Goal: Task Accomplishment & Management: Manage account settings

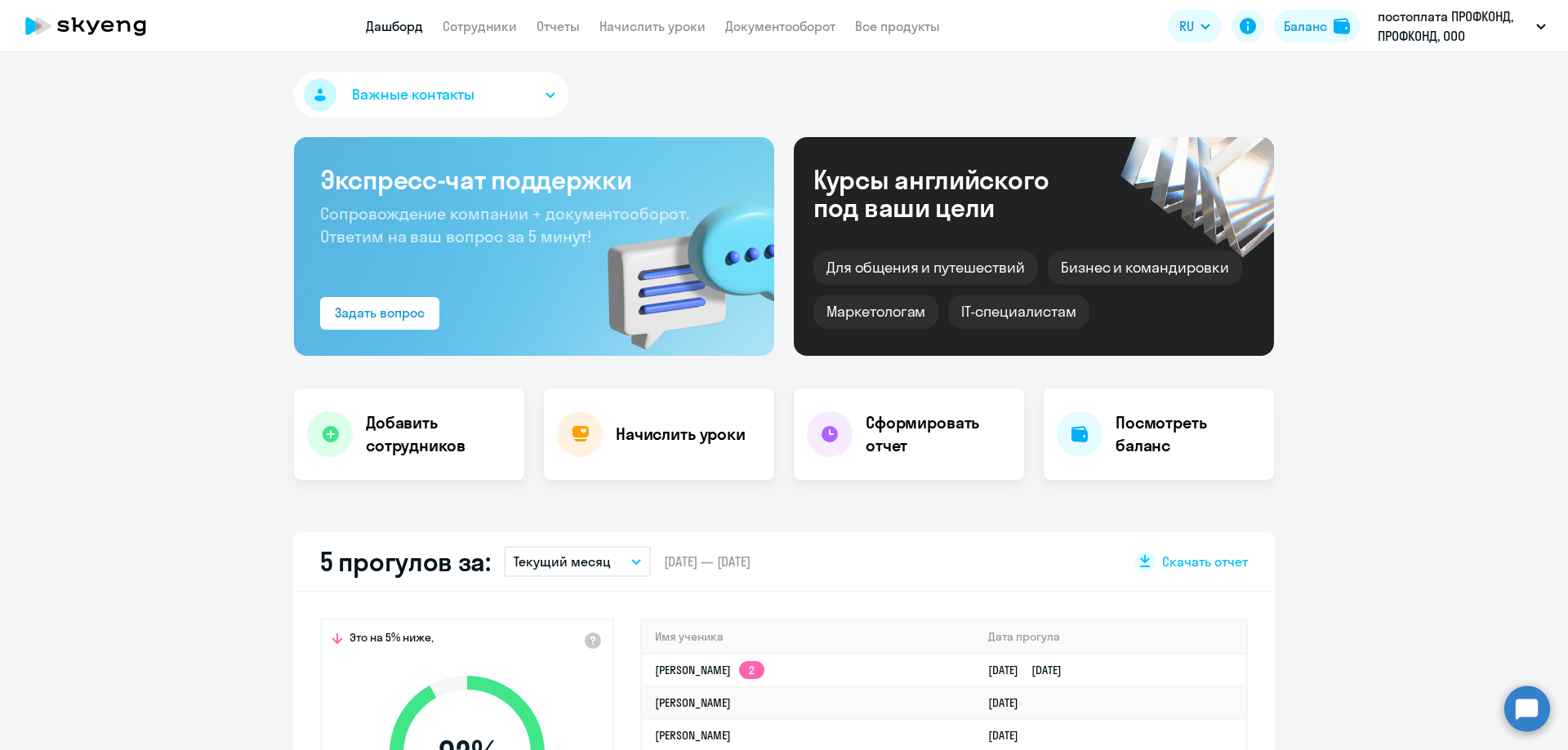
select select "30"
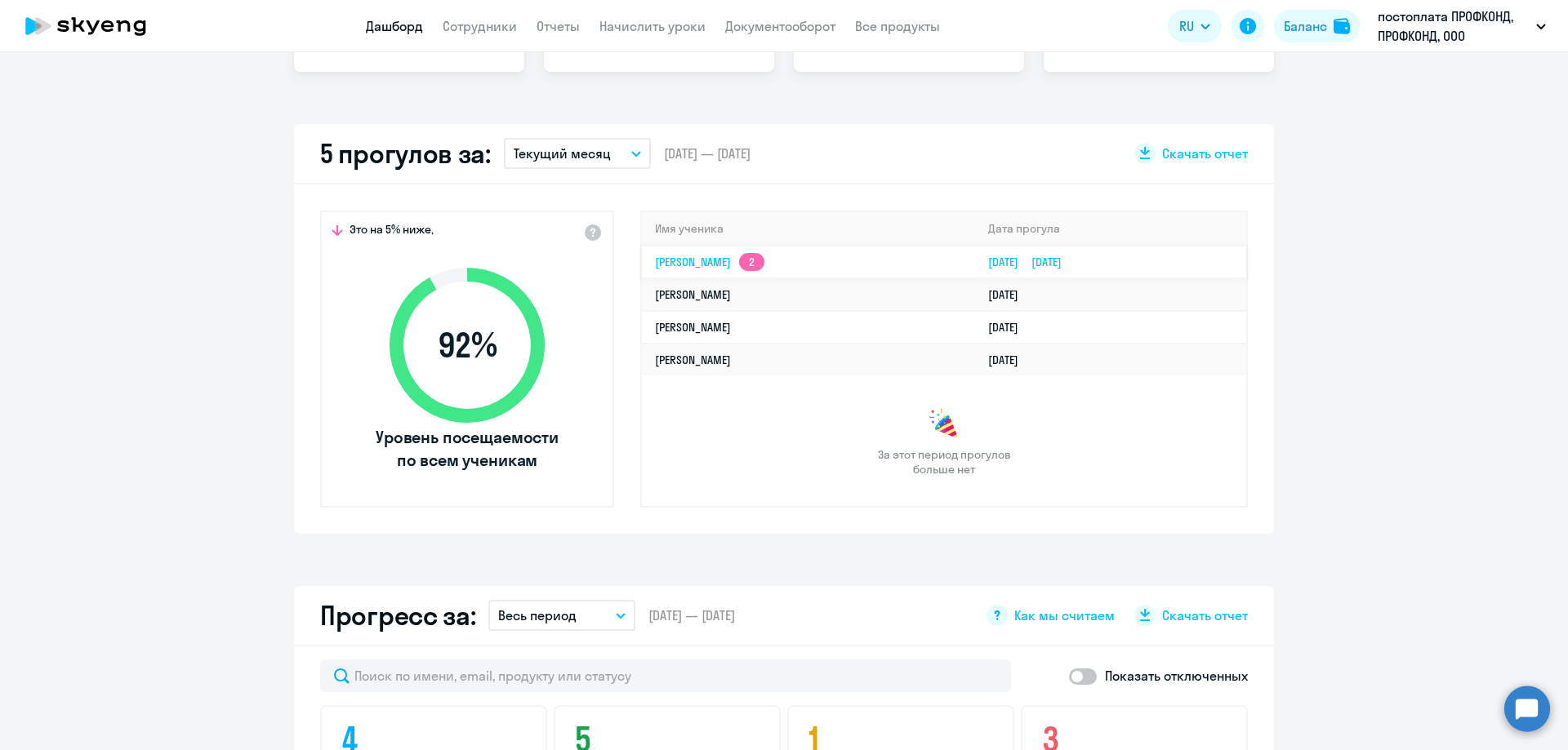
click at [704, 257] on link "[PERSON_NAME] 2" at bounding box center [709, 261] width 109 height 15
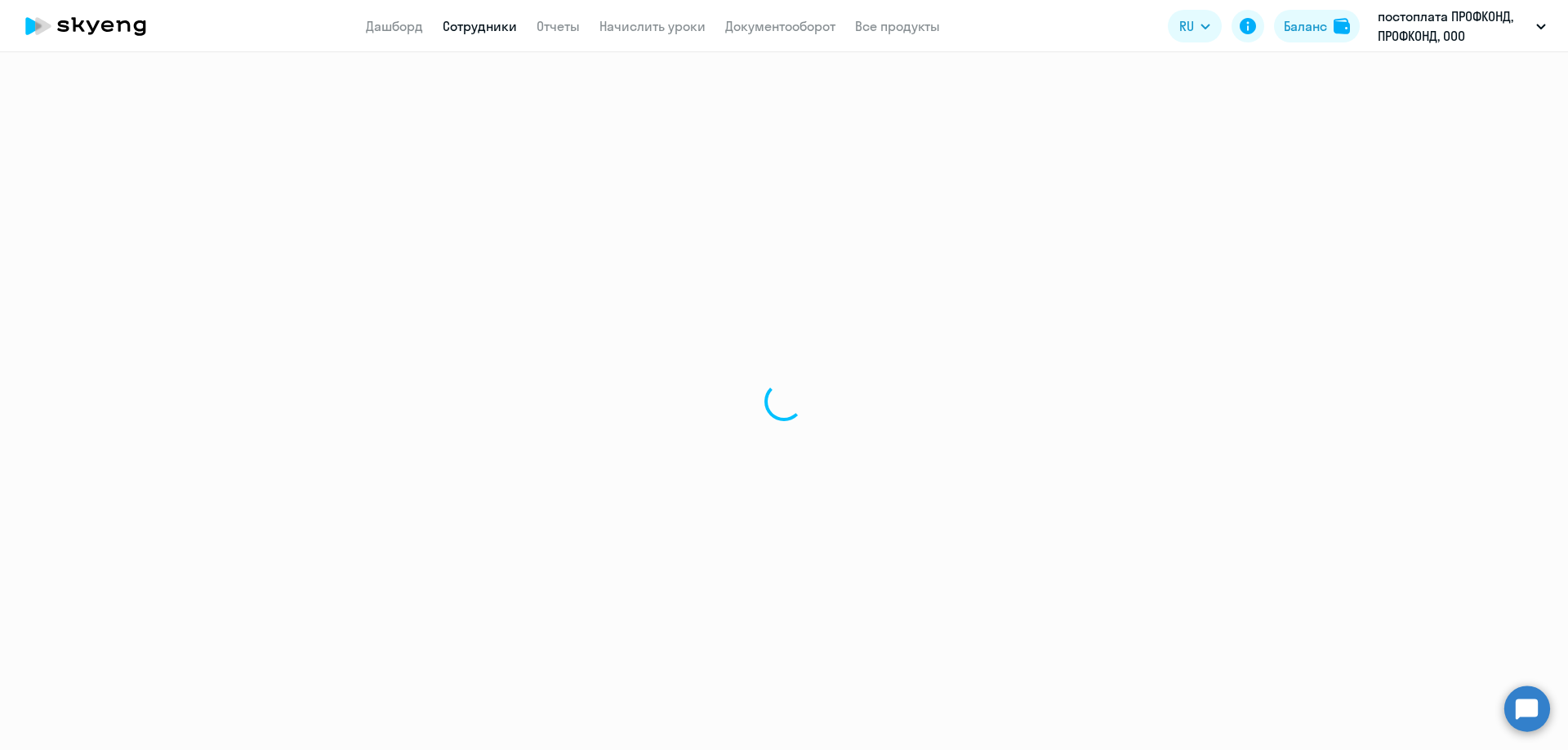
select select "english"
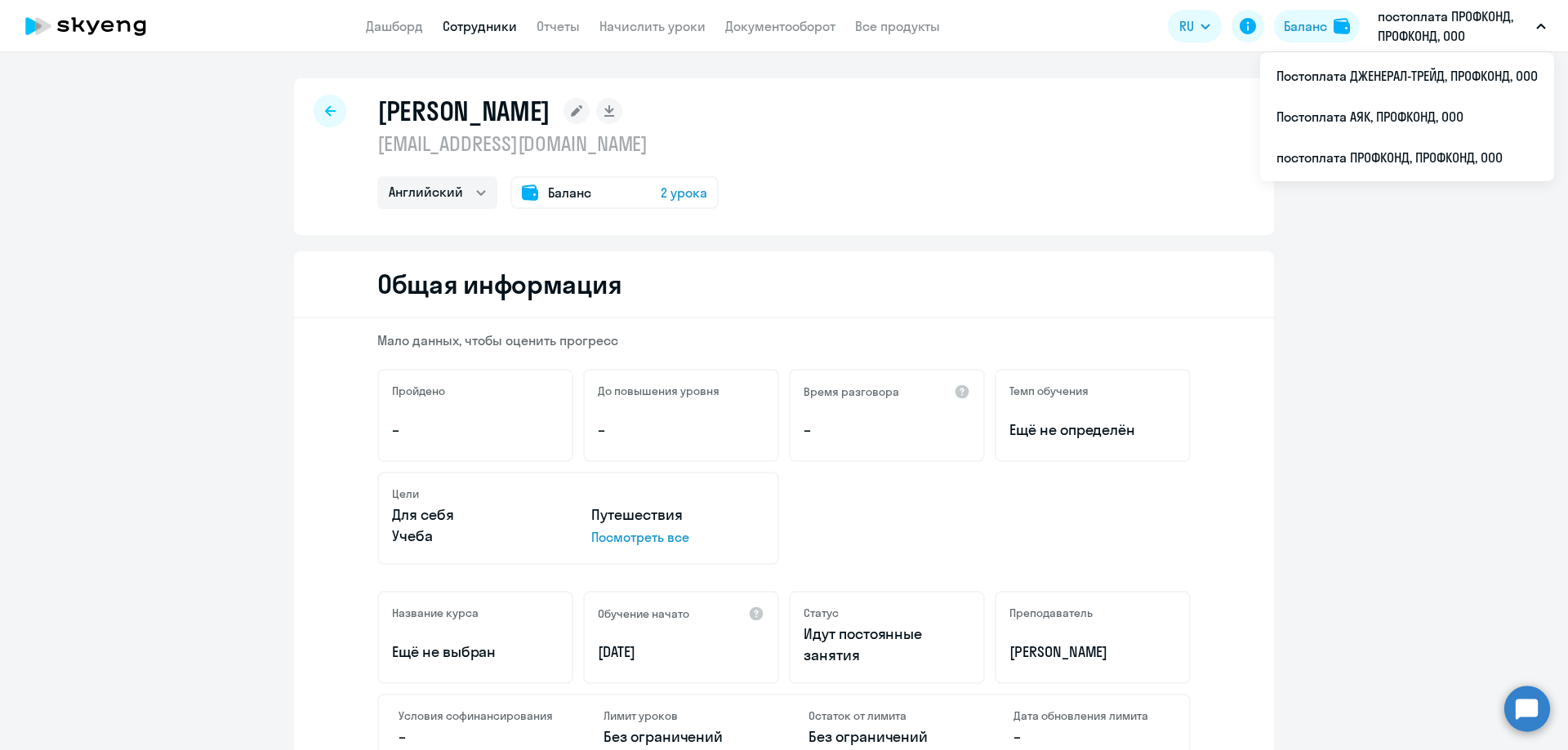
click at [318, 110] on div at bounding box center [329, 110] width 32 height 32
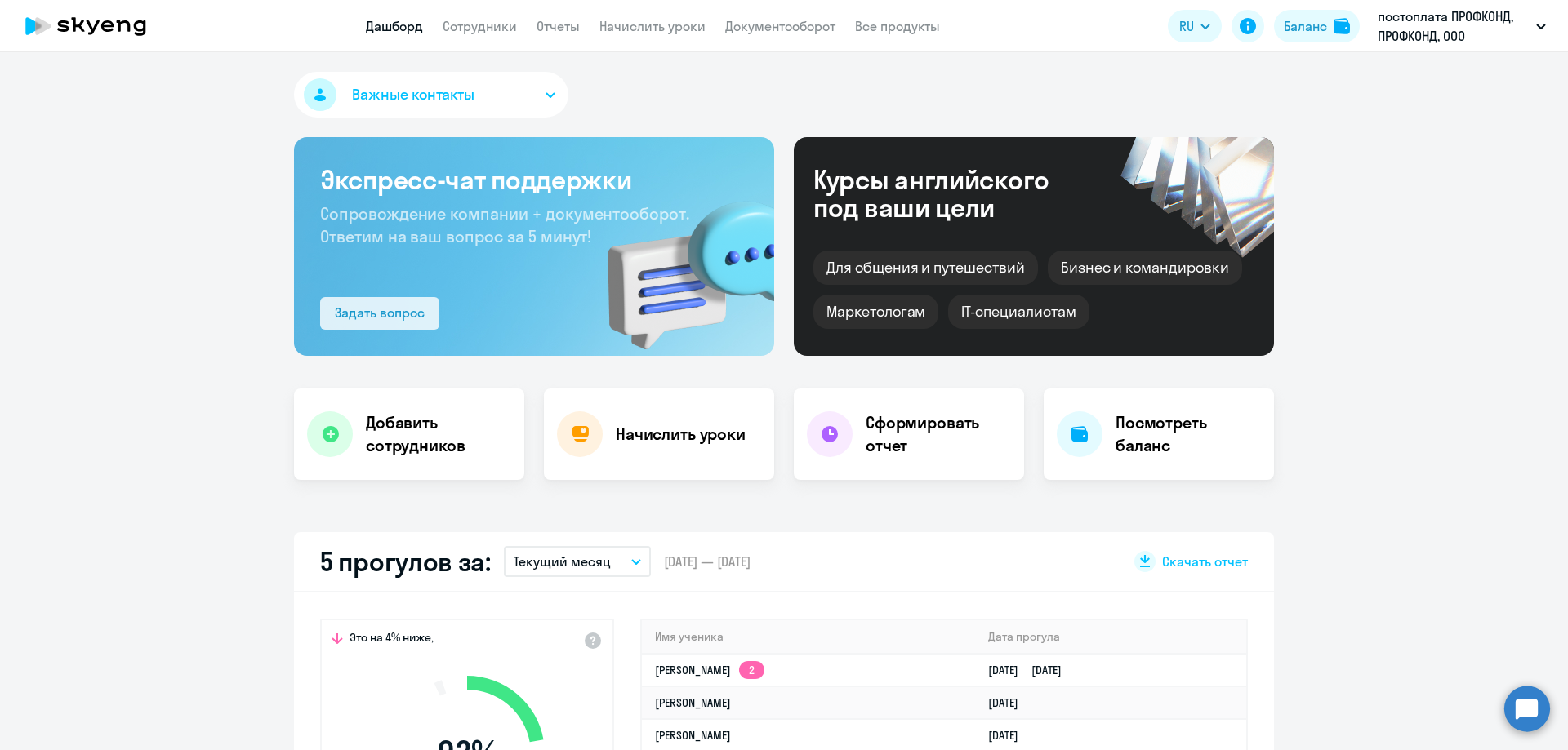
scroll to position [490, 0]
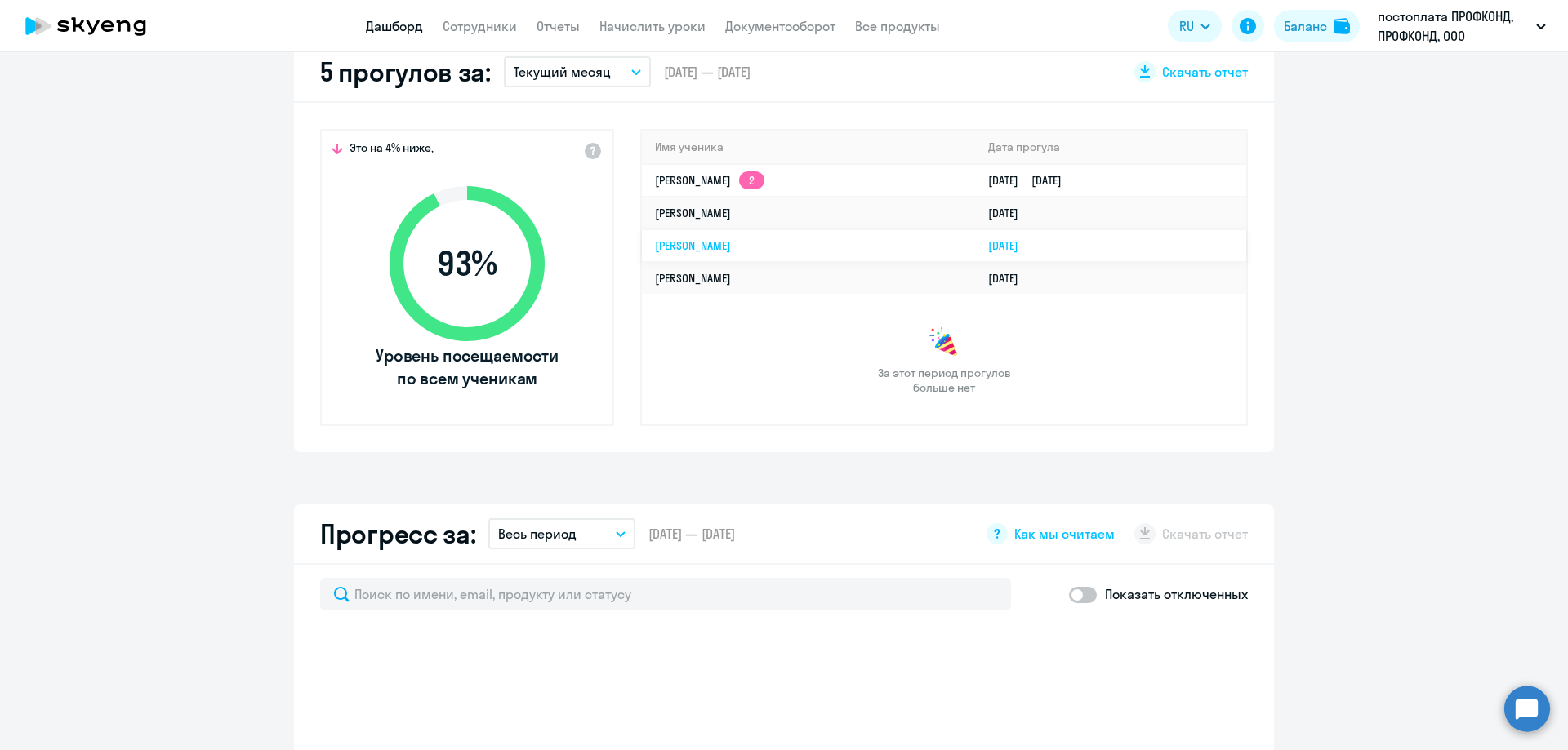
select select "30"
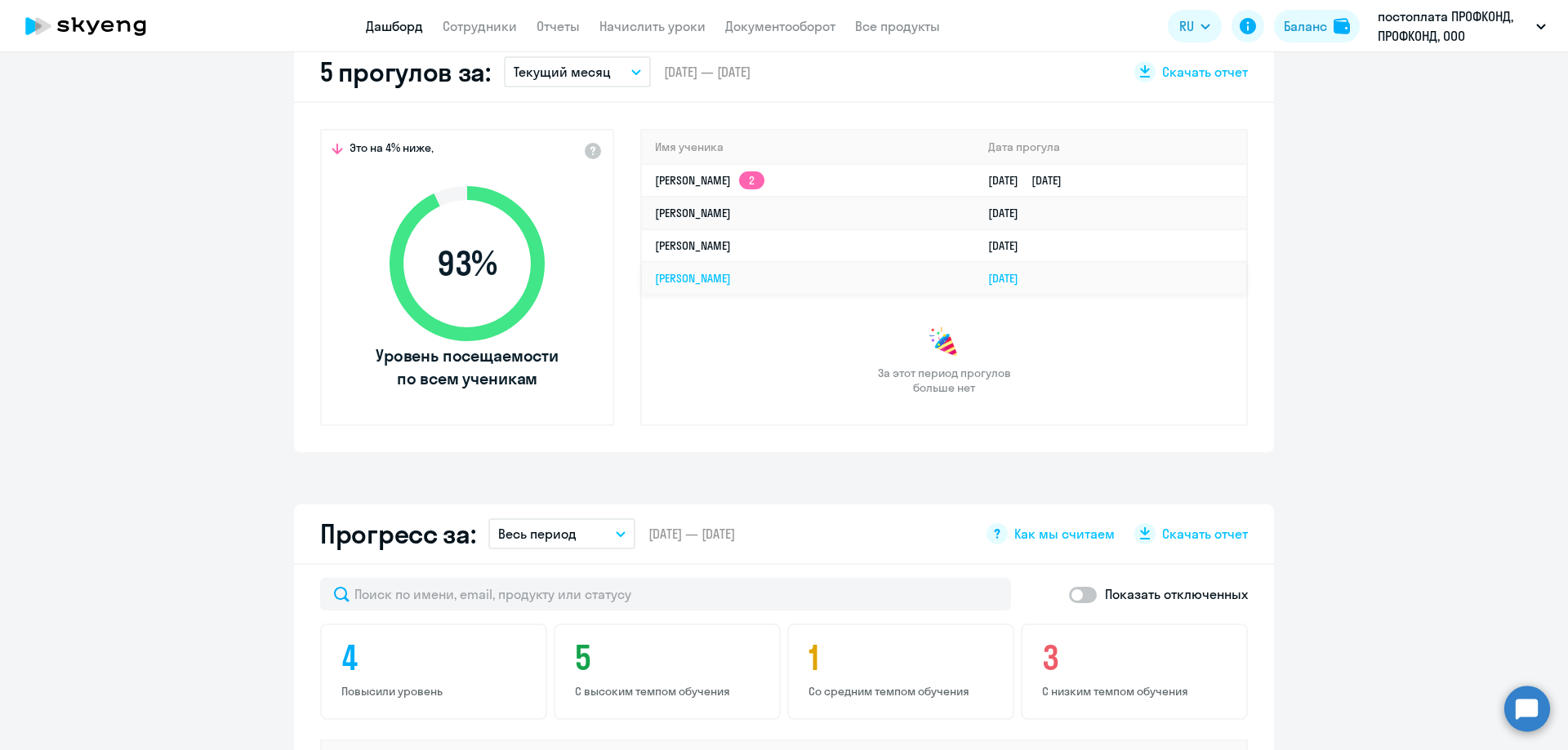
click at [720, 279] on link "[PERSON_NAME]" at bounding box center [693, 278] width 76 height 15
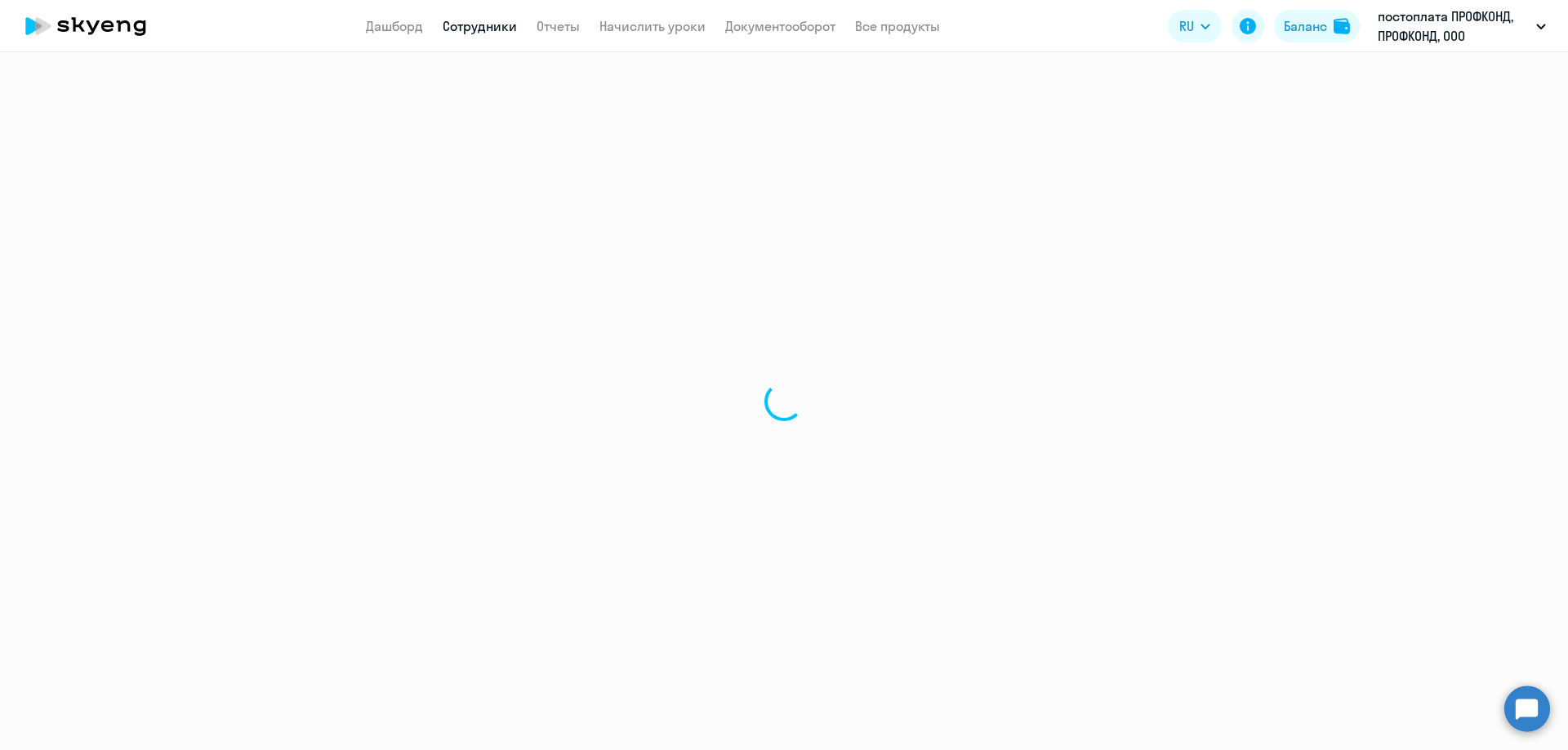
select select "english"
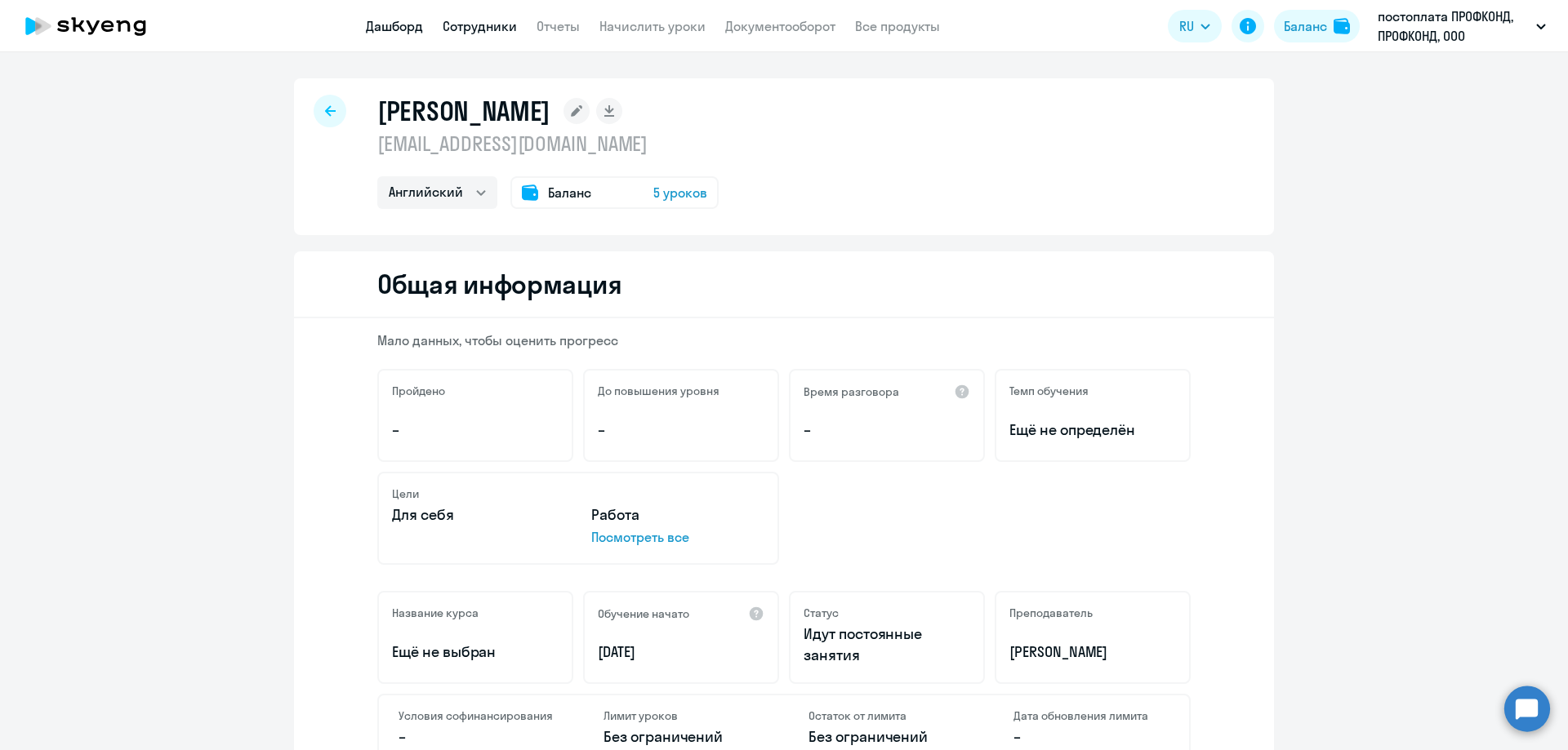
click at [404, 26] on link "Дашборд" at bounding box center [394, 25] width 58 height 17
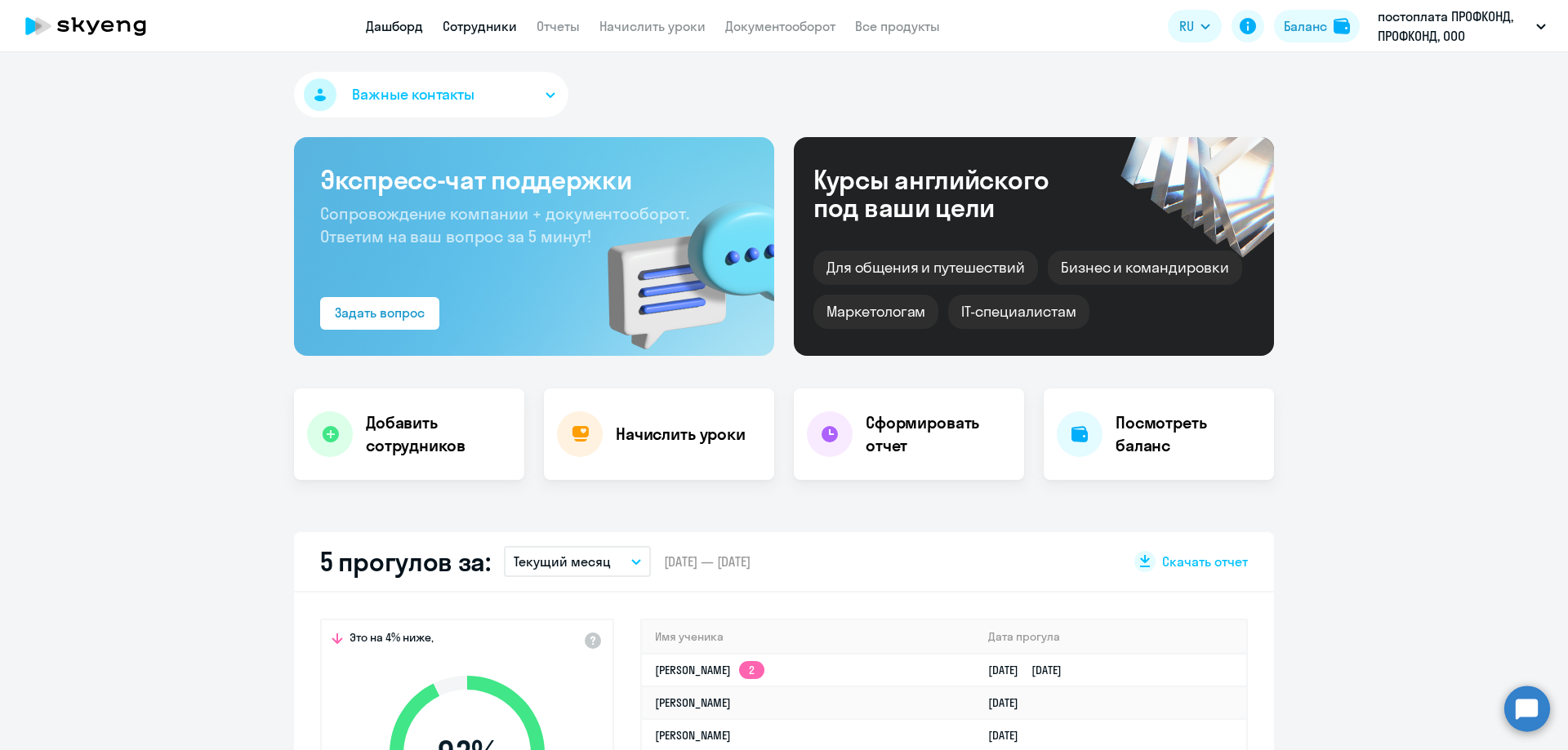
click at [473, 22] on link "Сотрудники" at bounding box center [480, 25] width 74 height 17
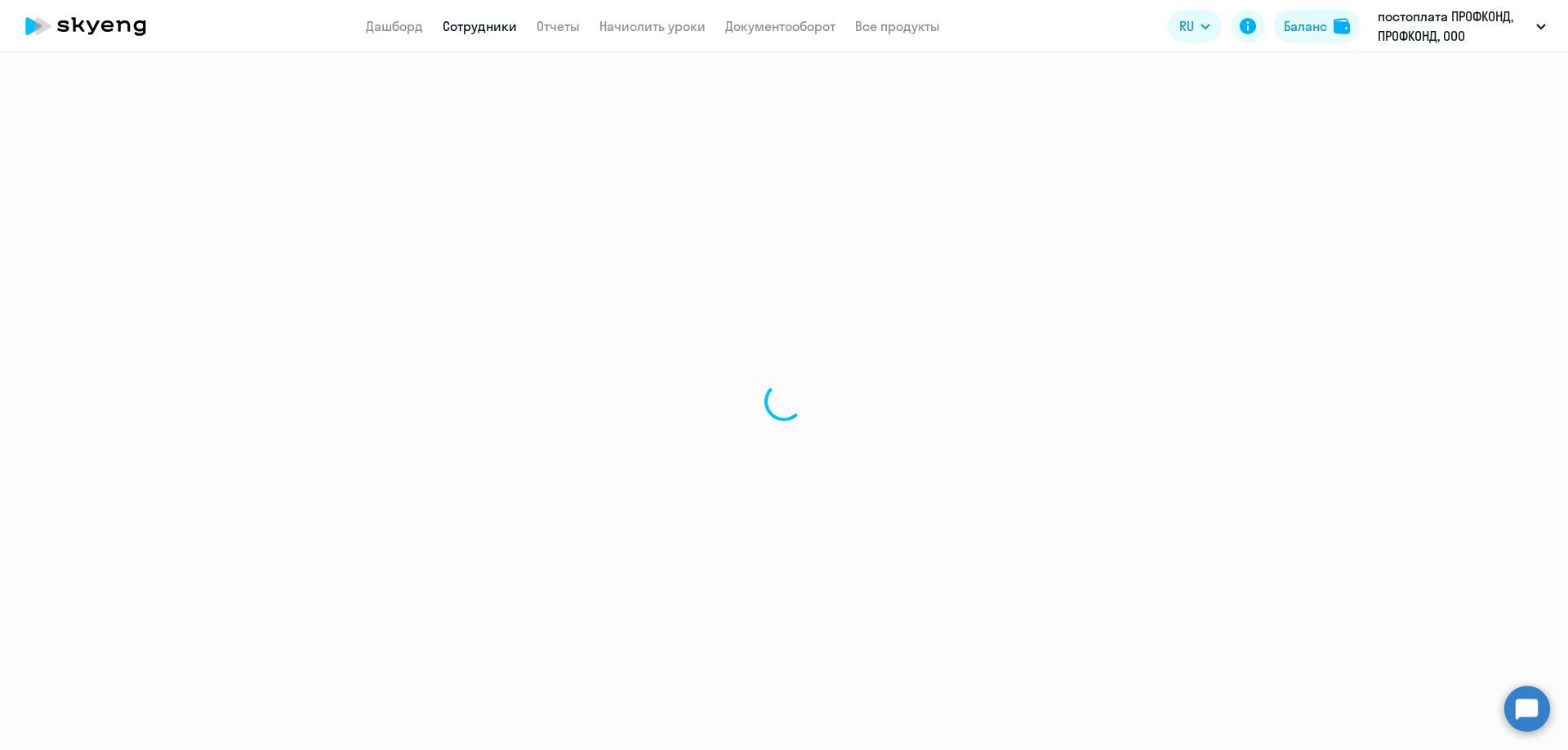
select select "30"
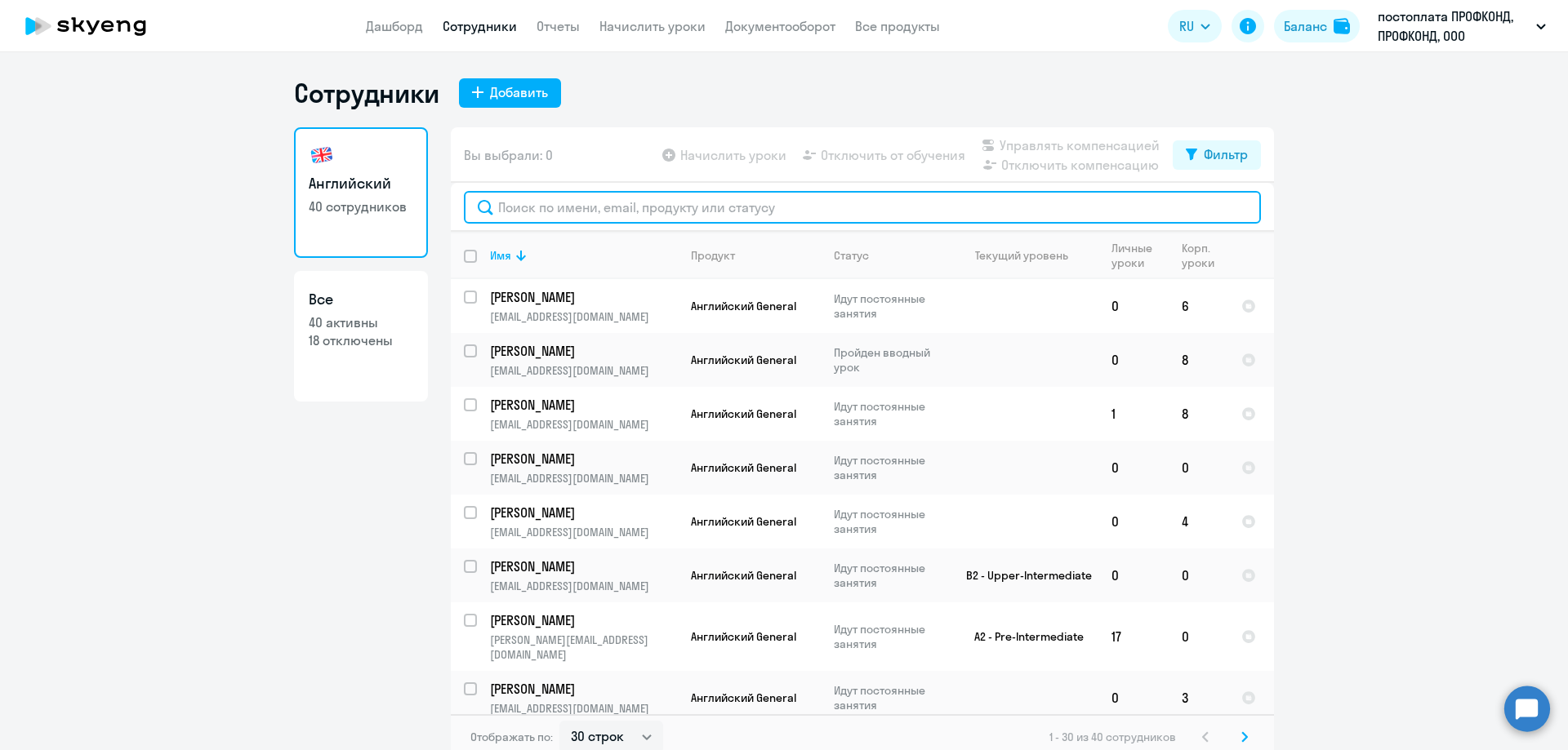
click at [520, 206] on input "text" at bounding box center [862, 207] width 797 height 32
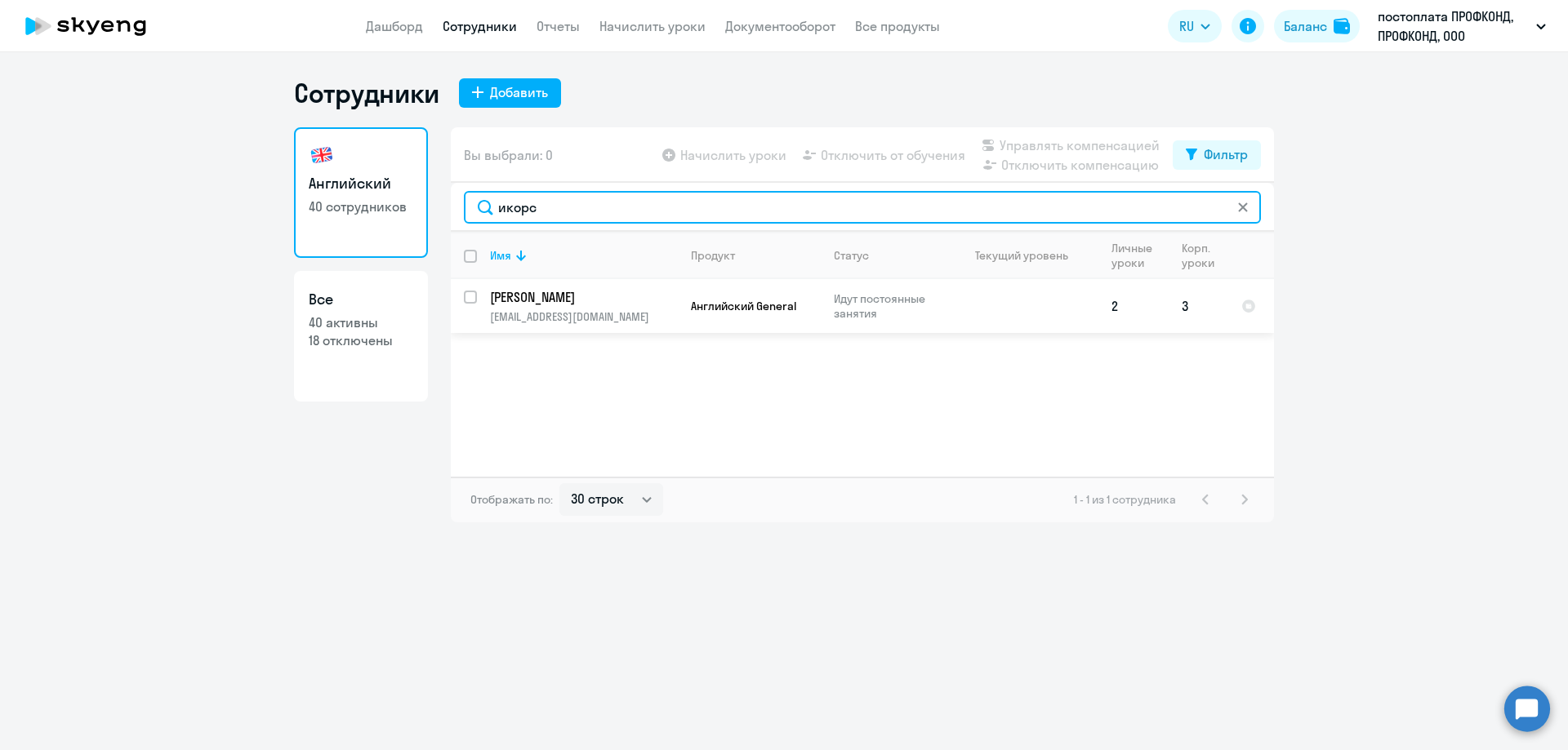
type input "икорс"
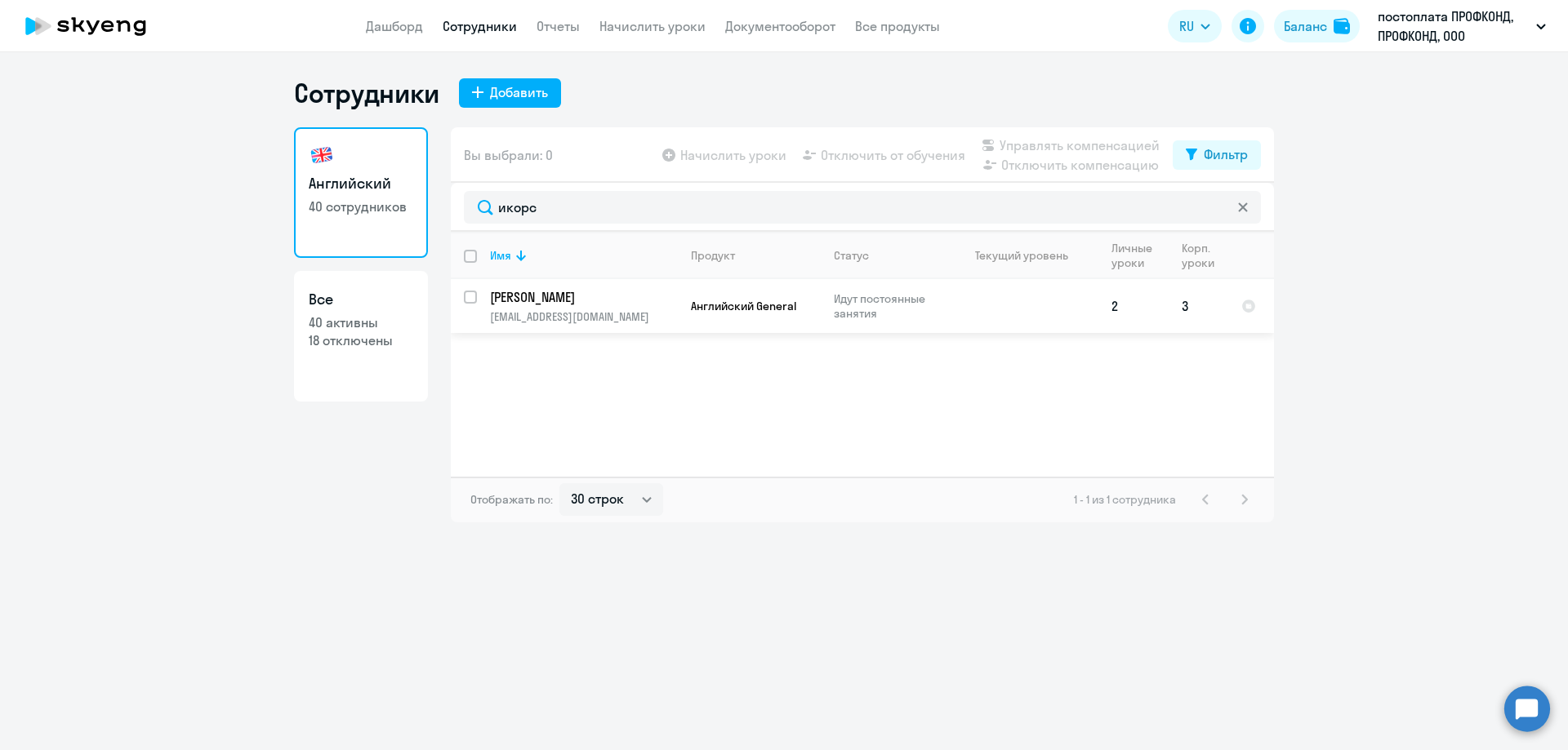
click at [589, 304] on p "[PERSON_NAME]" at bounding box center [582, 296] width 184 height 18
select select "english"
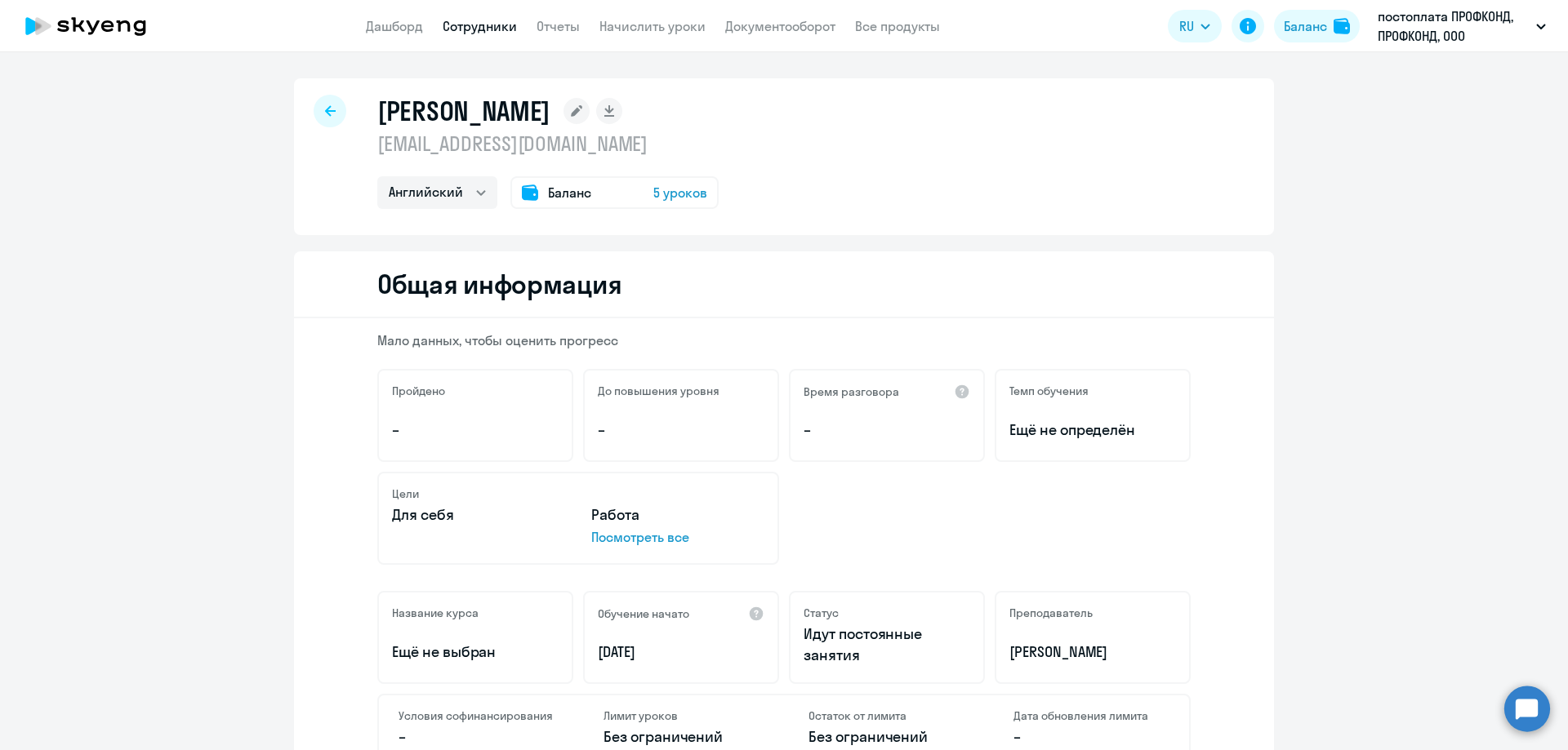
click at [329, 112] on div at bounding box center [329, 110] width 32 height 32
select select "30"
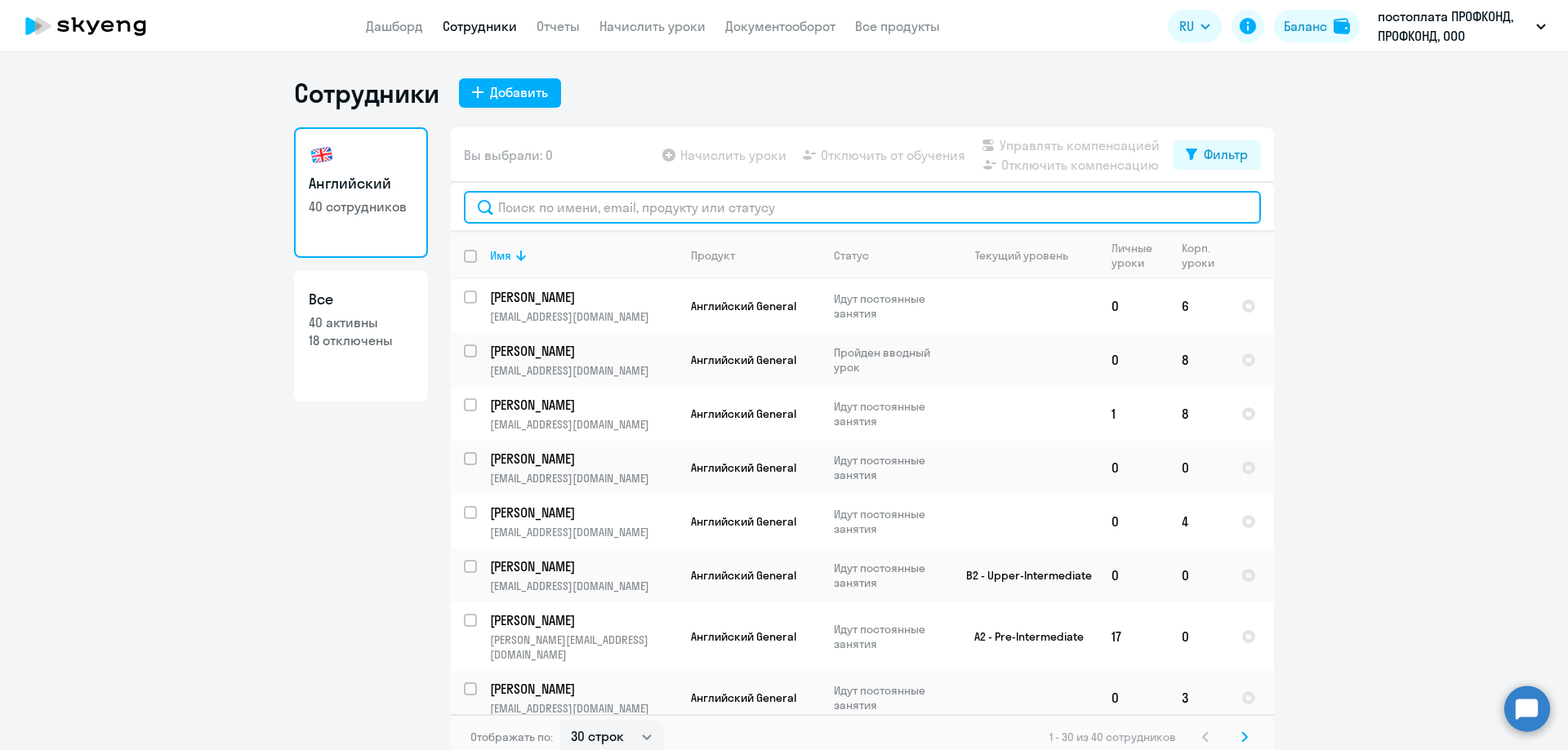
click at [505, 217] on input "text" at bounding box center [862, 207] width 797 height 32
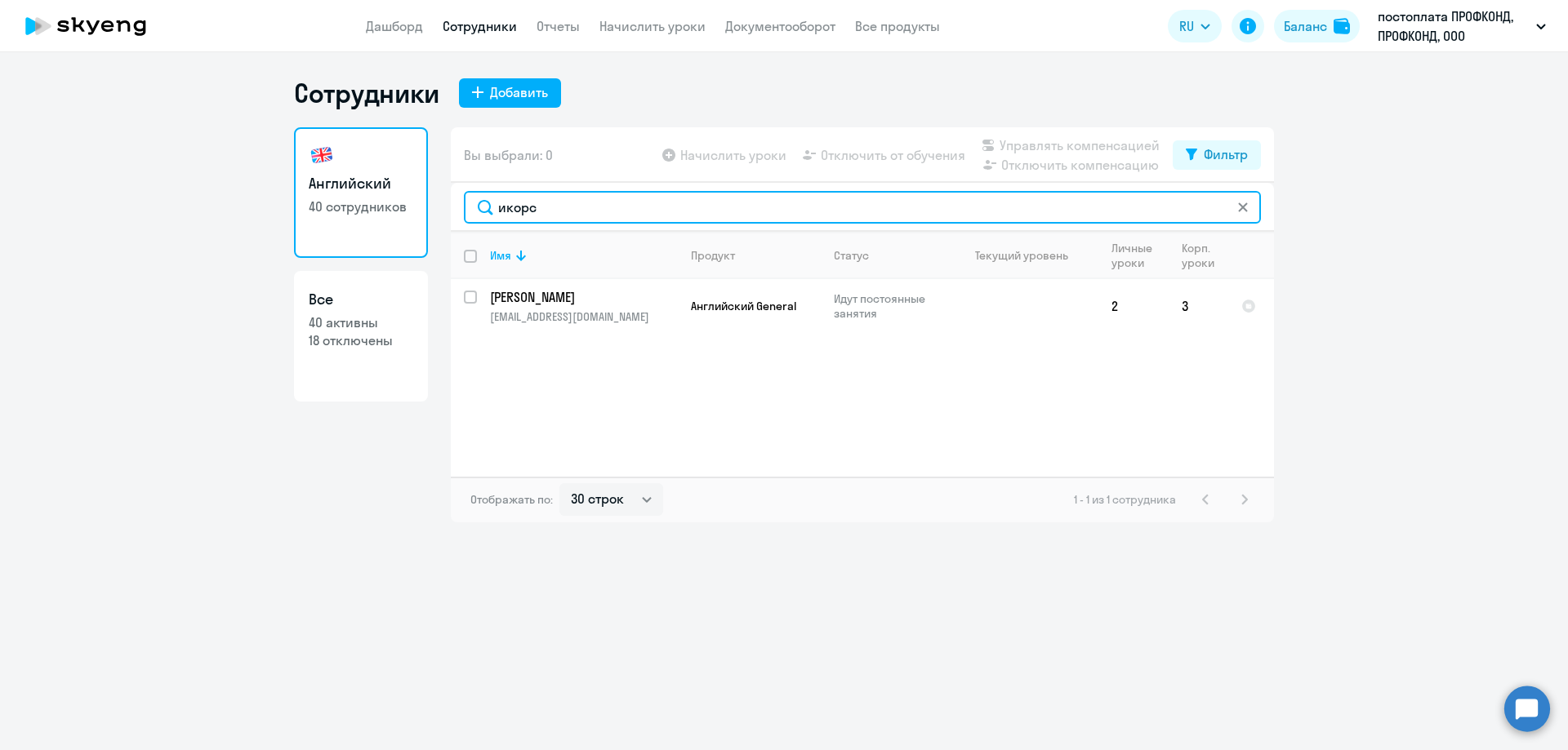
click at [563, 201] on input "икорс" at bounding box center [862, 207] width 797 height 32
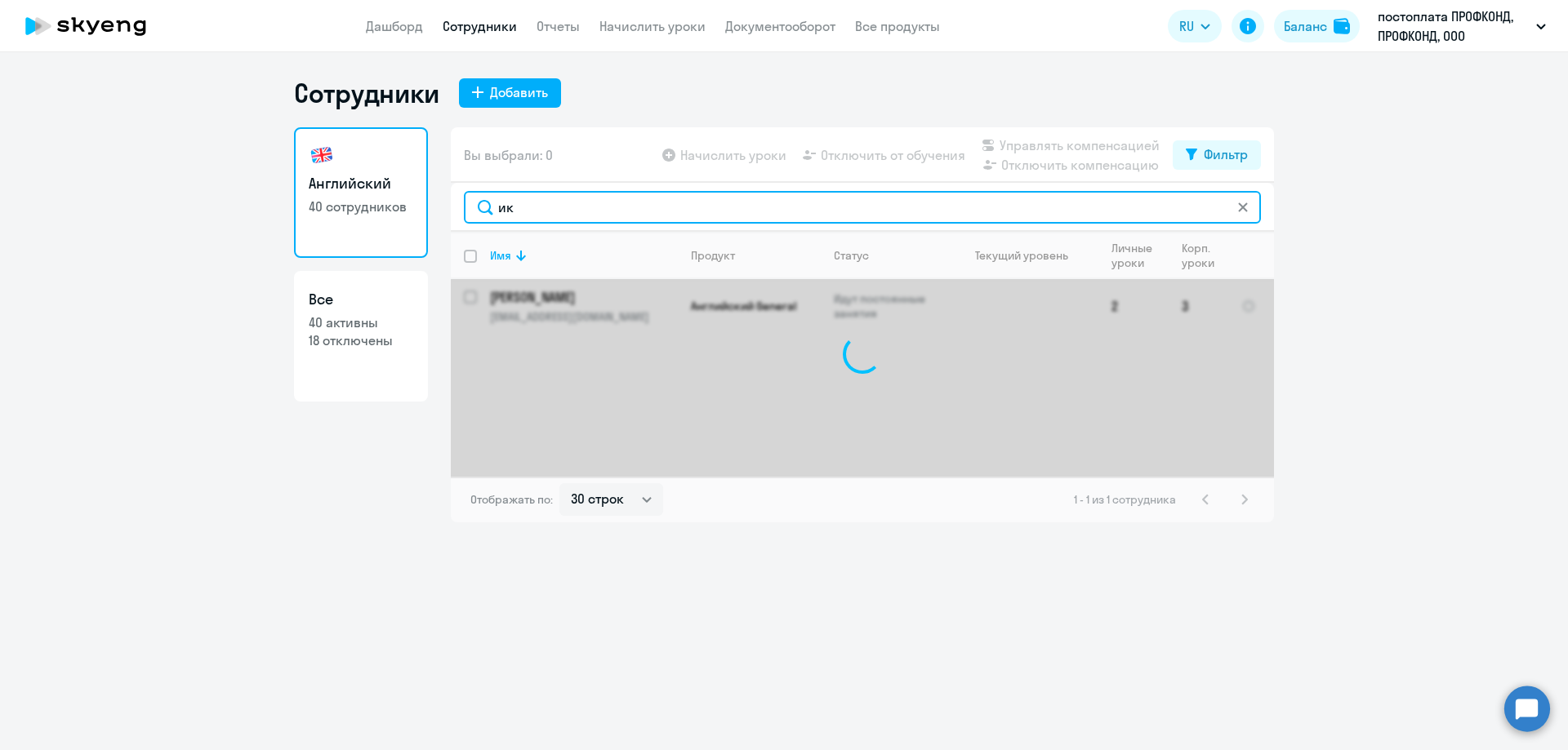
type input "и"
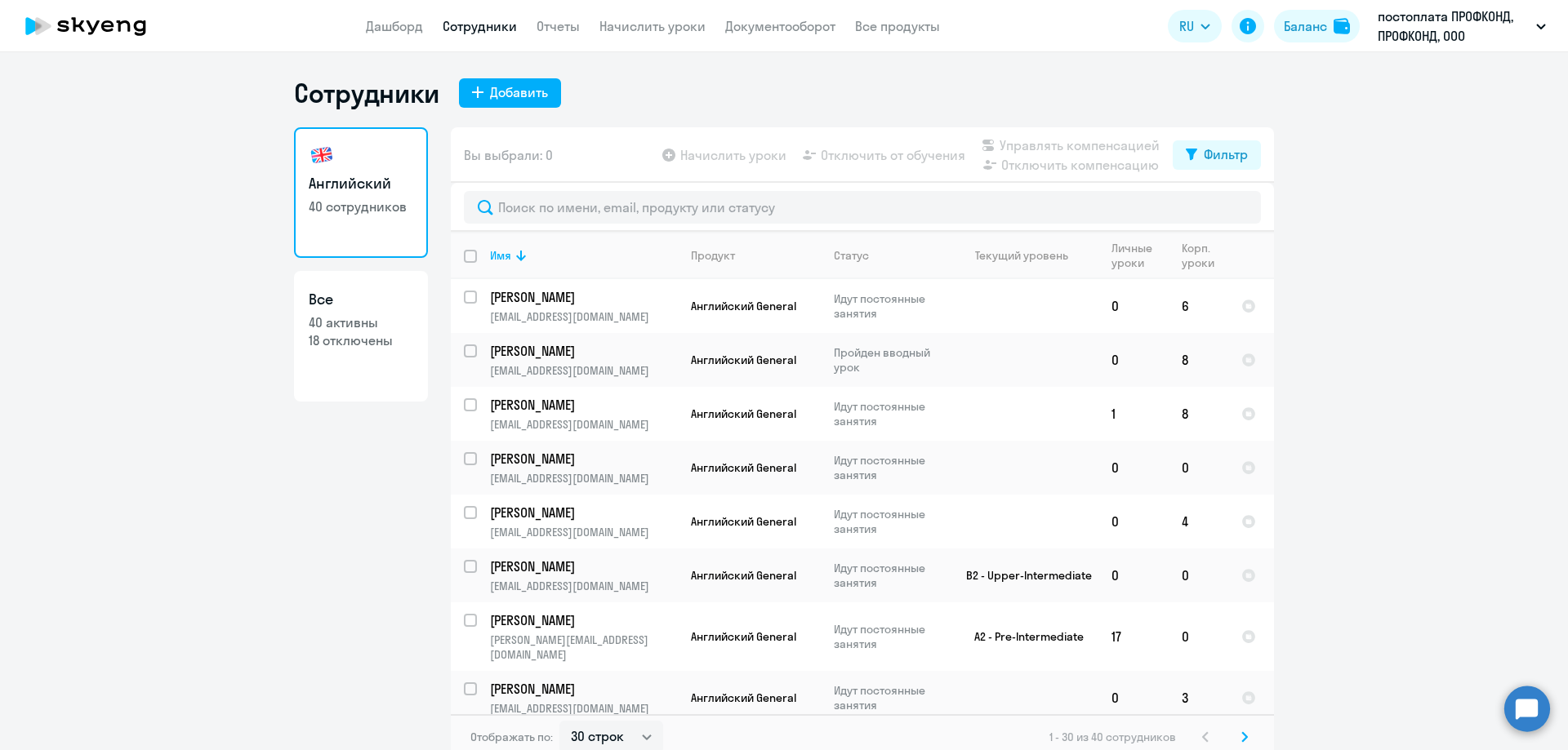
click at [858, 155] on app-table-action-button "Отключить от обучения" at bounding box center [882, 155] width 166 height 20
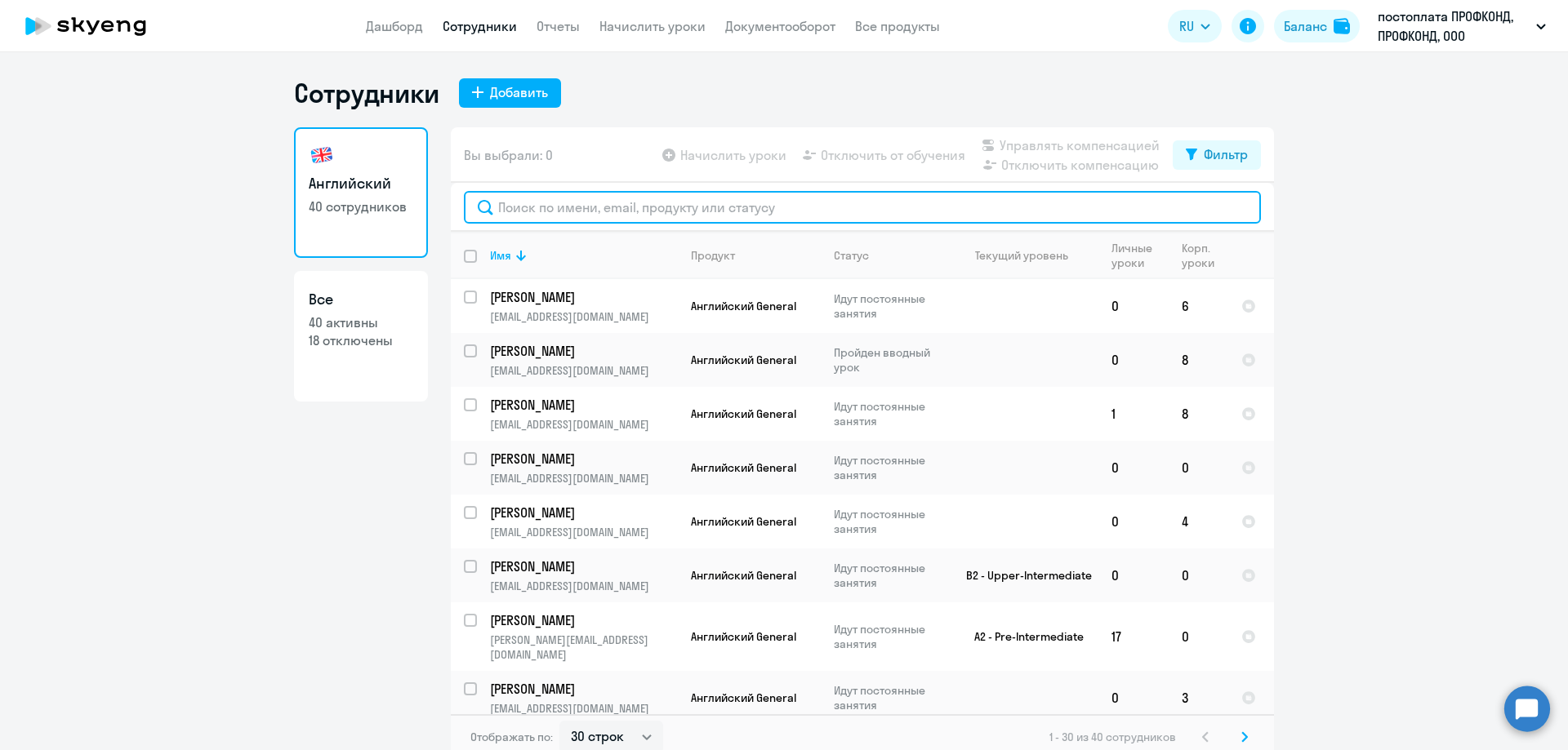
click at [512, 203] on input "text" at bounding box center [862, 207] width 797 height 32
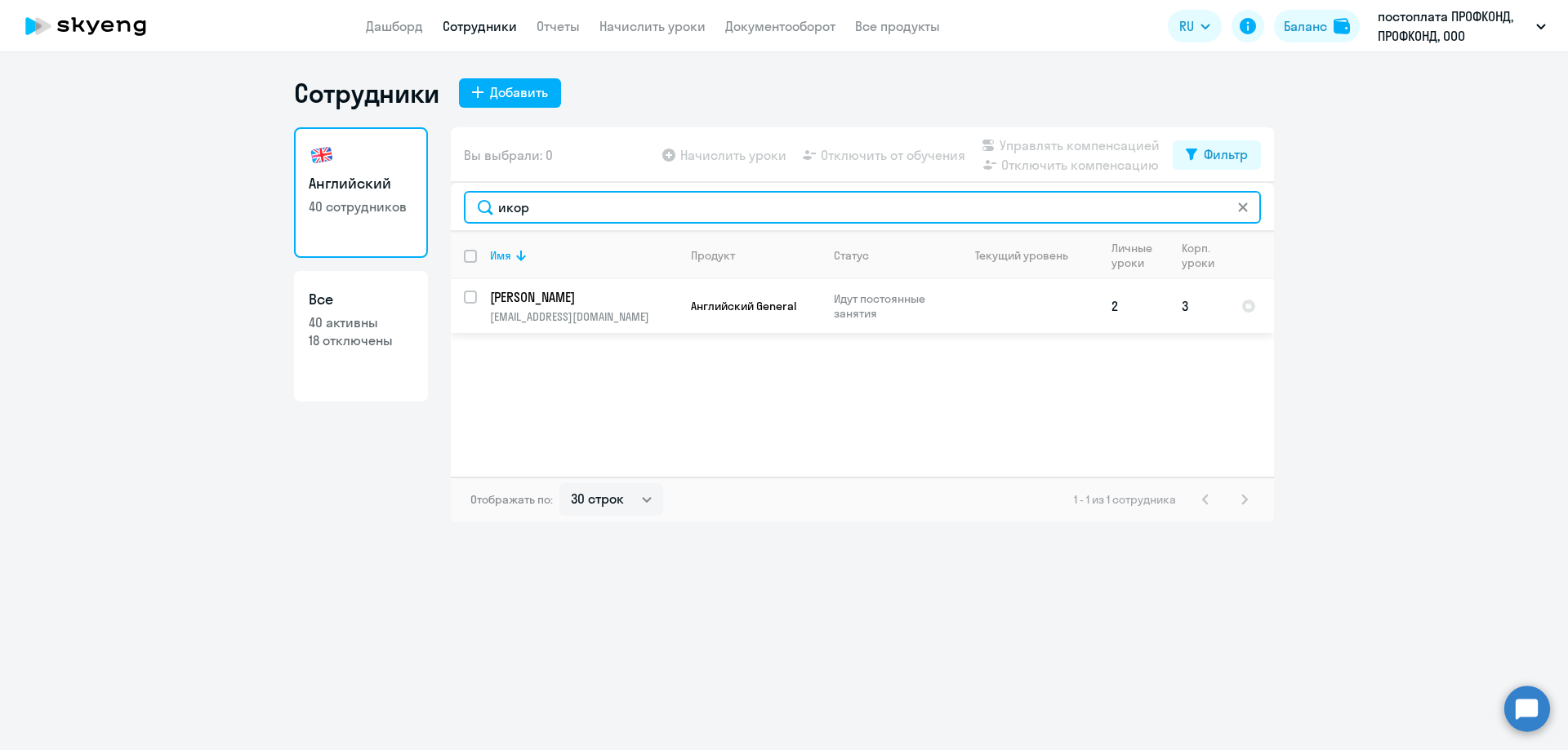
type input "икор"
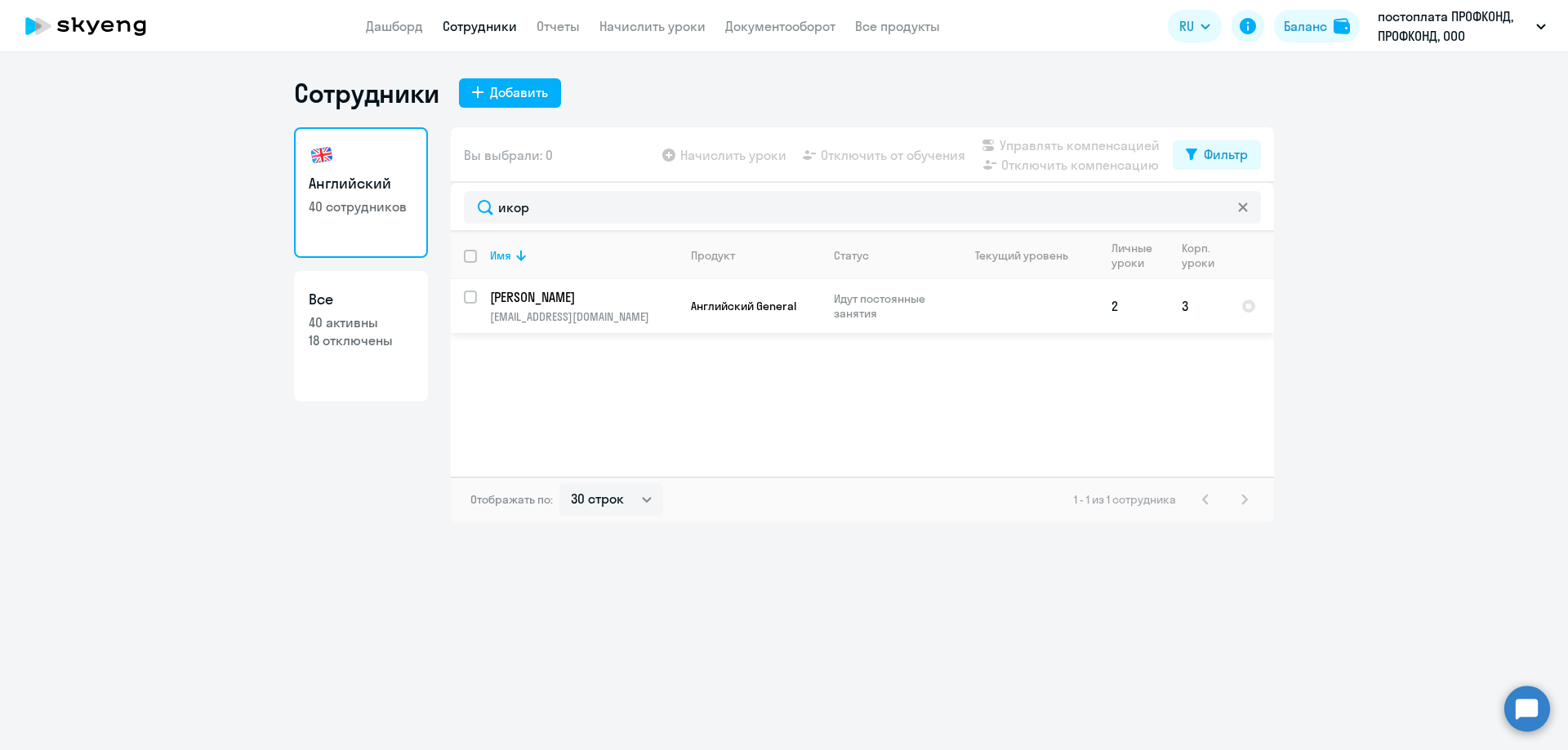
click at [468, 295] on input "select row 40856379" at bounding box center [479, 306] width 32 height 32
checkbox input "true"
click at [879, 161] on span "Отключить от обучения" at bounding box center [893, 155] width 144 height 20
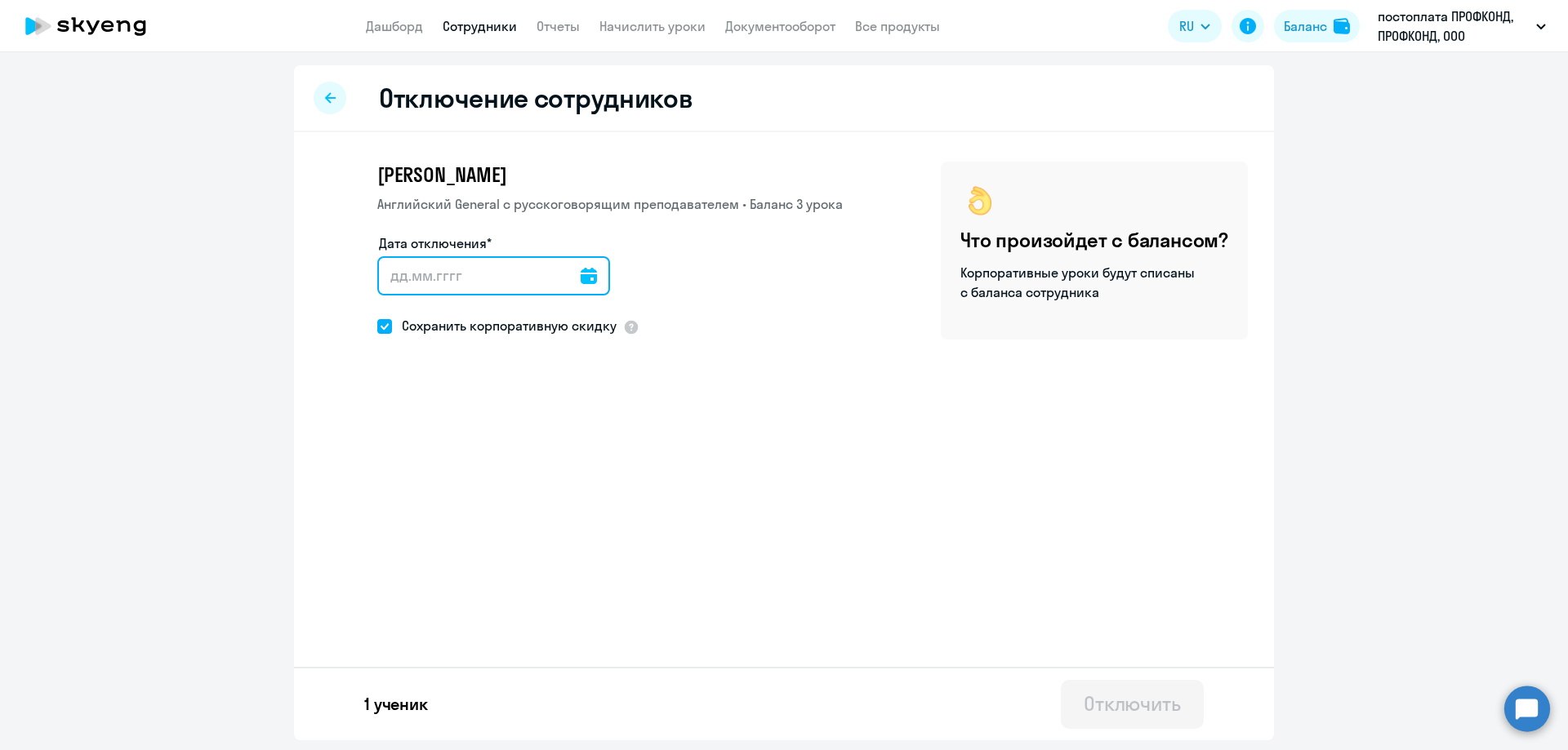
click at [394, 276] on input "Дата отключения*" at bounding box center [494, 276] width 233 height 39
type input "[DATE]"
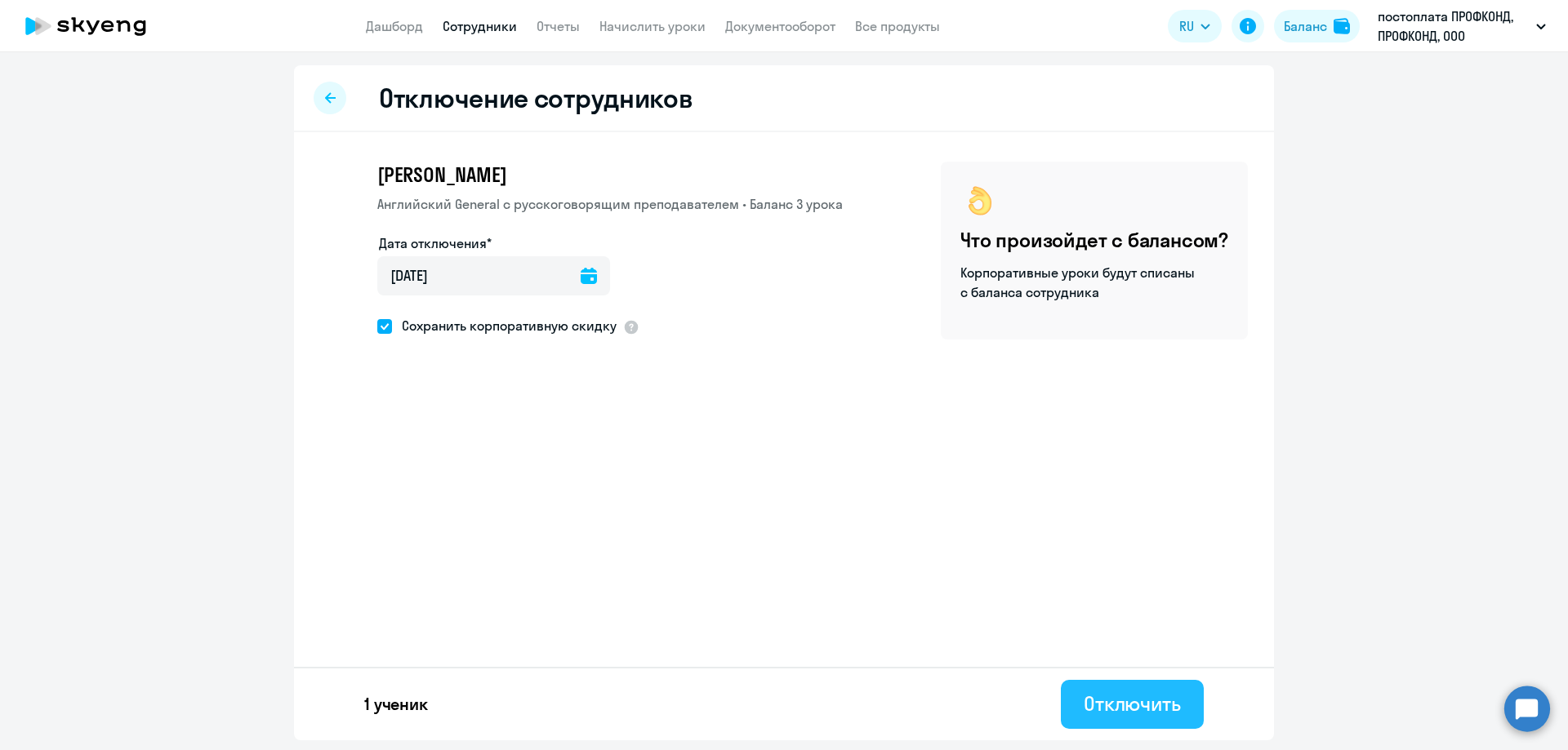
click at [1095, 703] on div "Отключить" at bounding box center [1133, 703] width 98 height 26
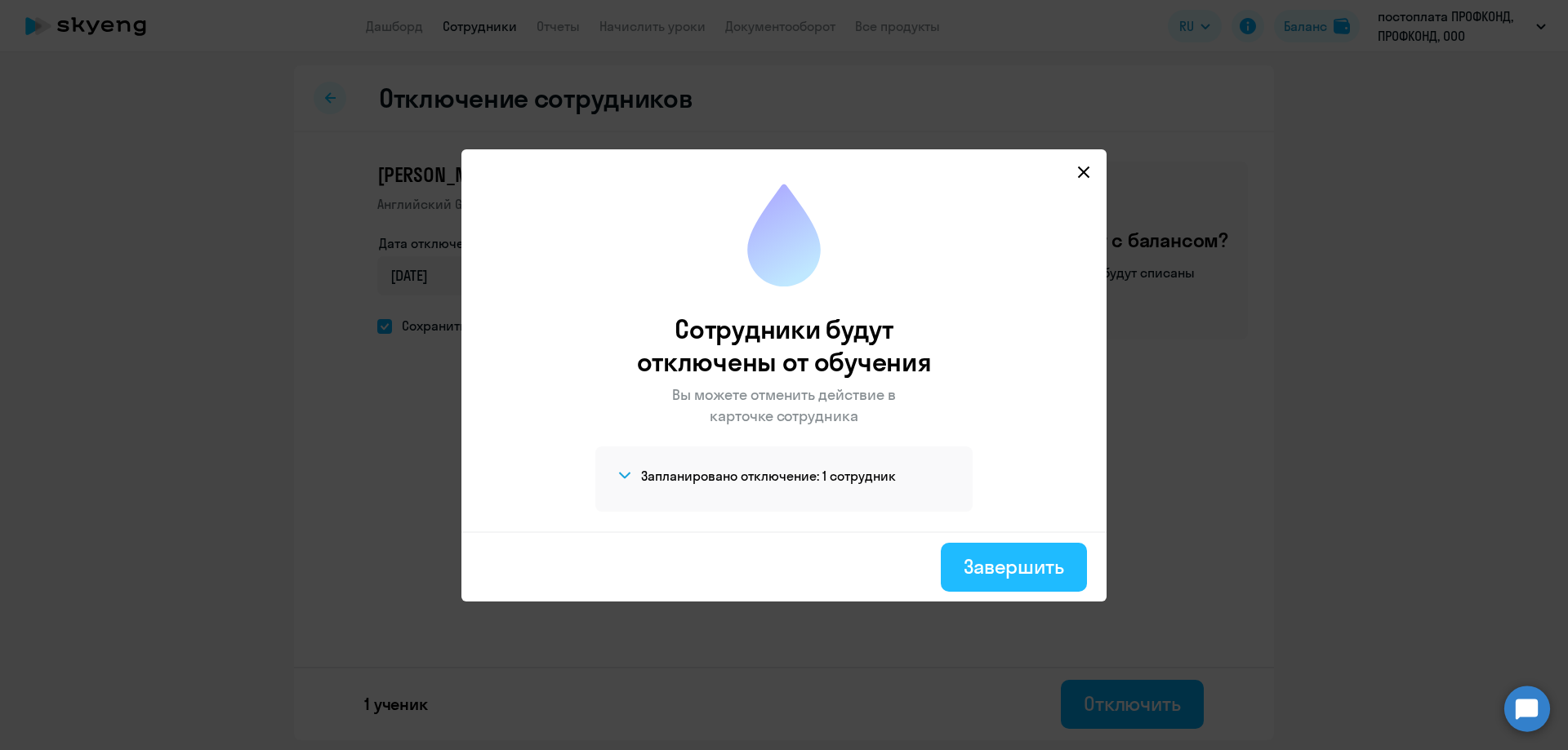
click at [995, 578] on div "Завершить" at bounding box center [1014, 566] width 101 height 26
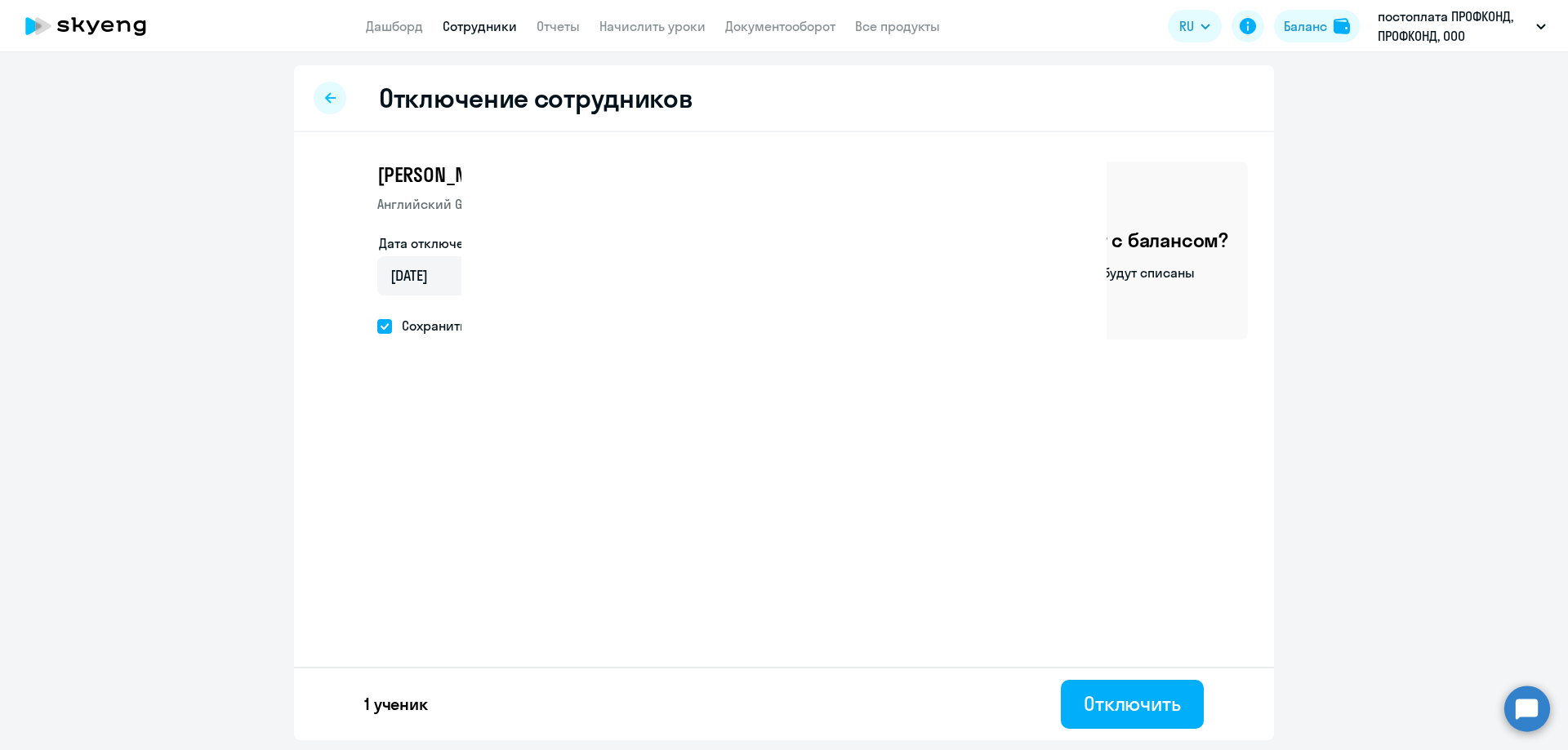
select select "30"
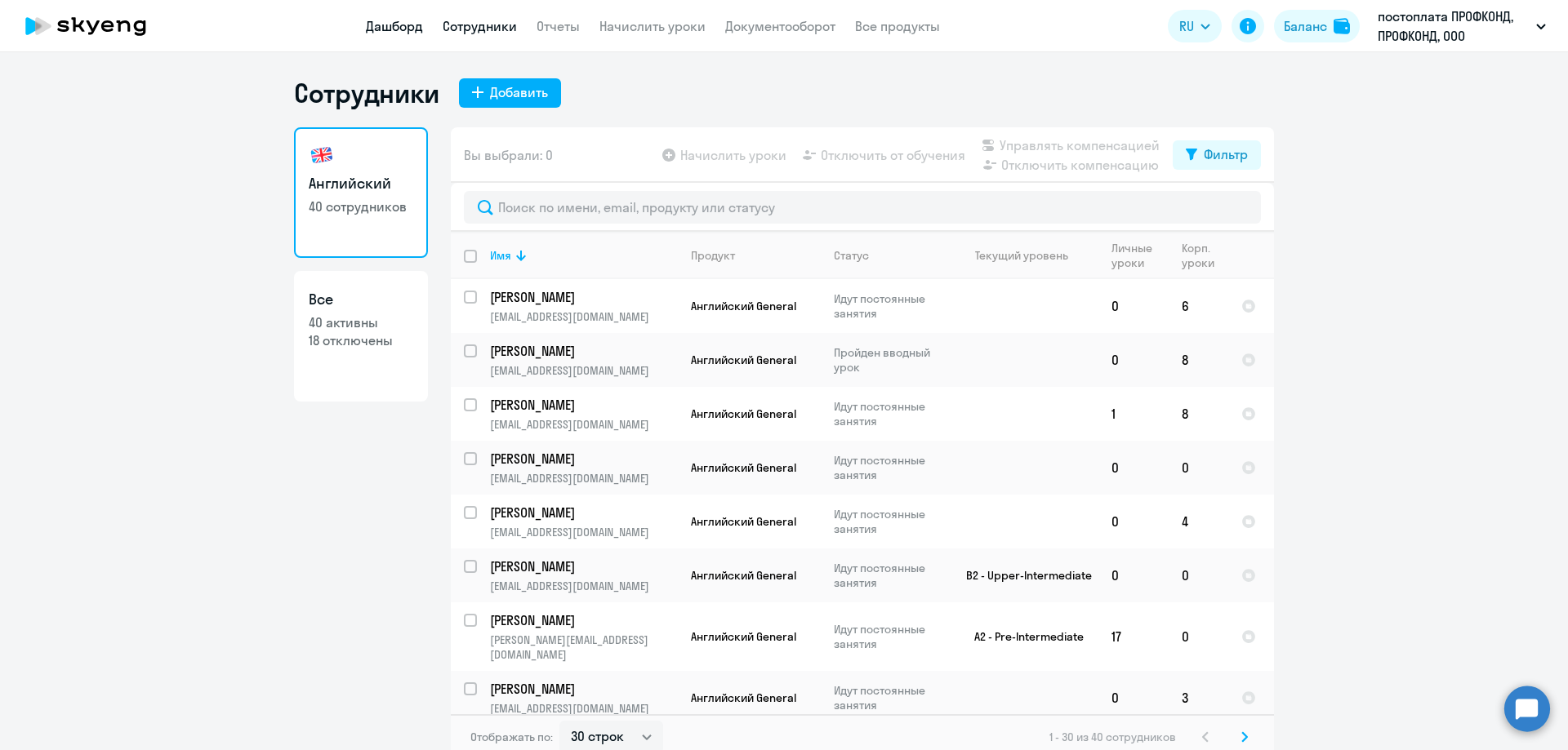
click at [408, 28] on link "Дашборд" at bounding box center [394, 25] width 58 height 17
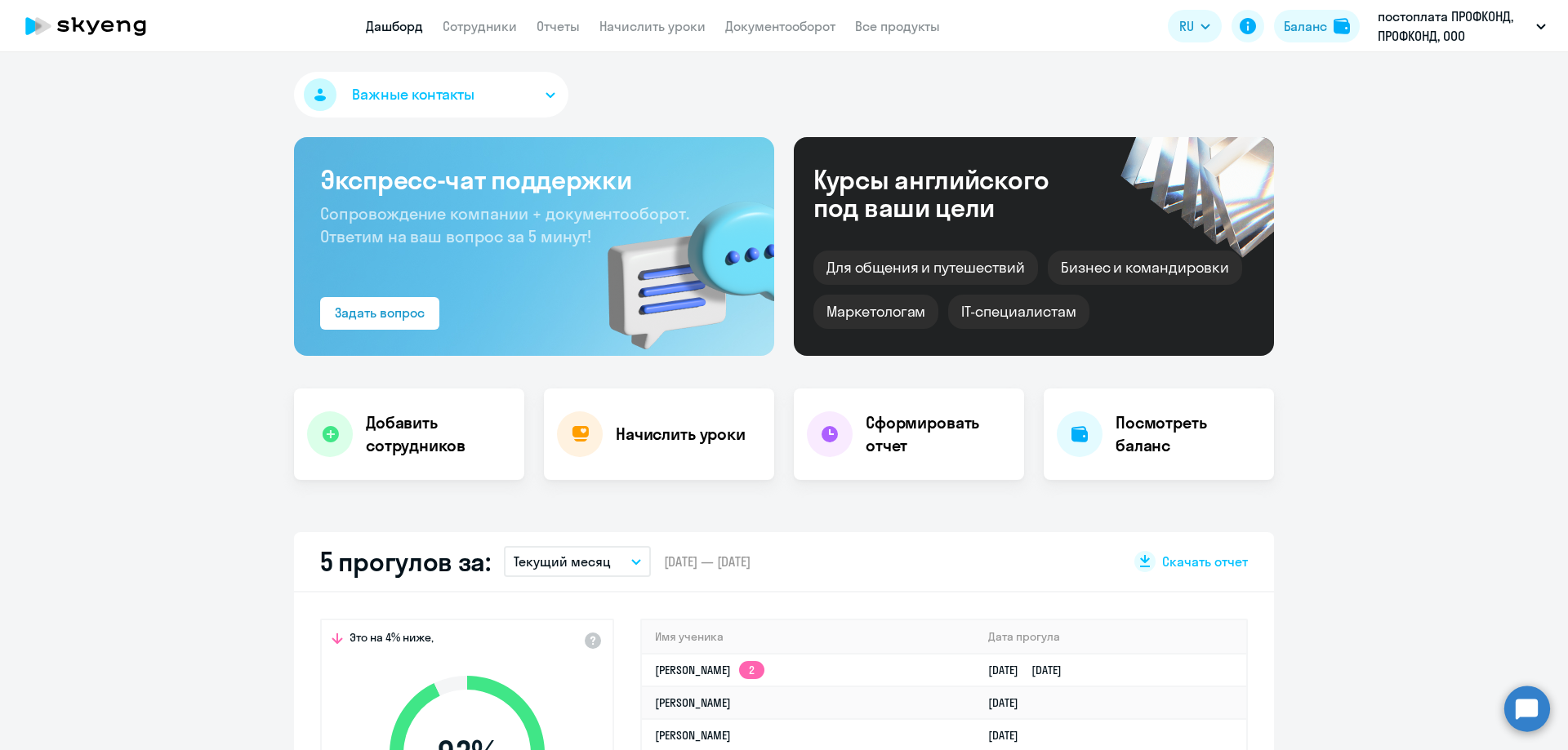
scroll to position [327, 0]
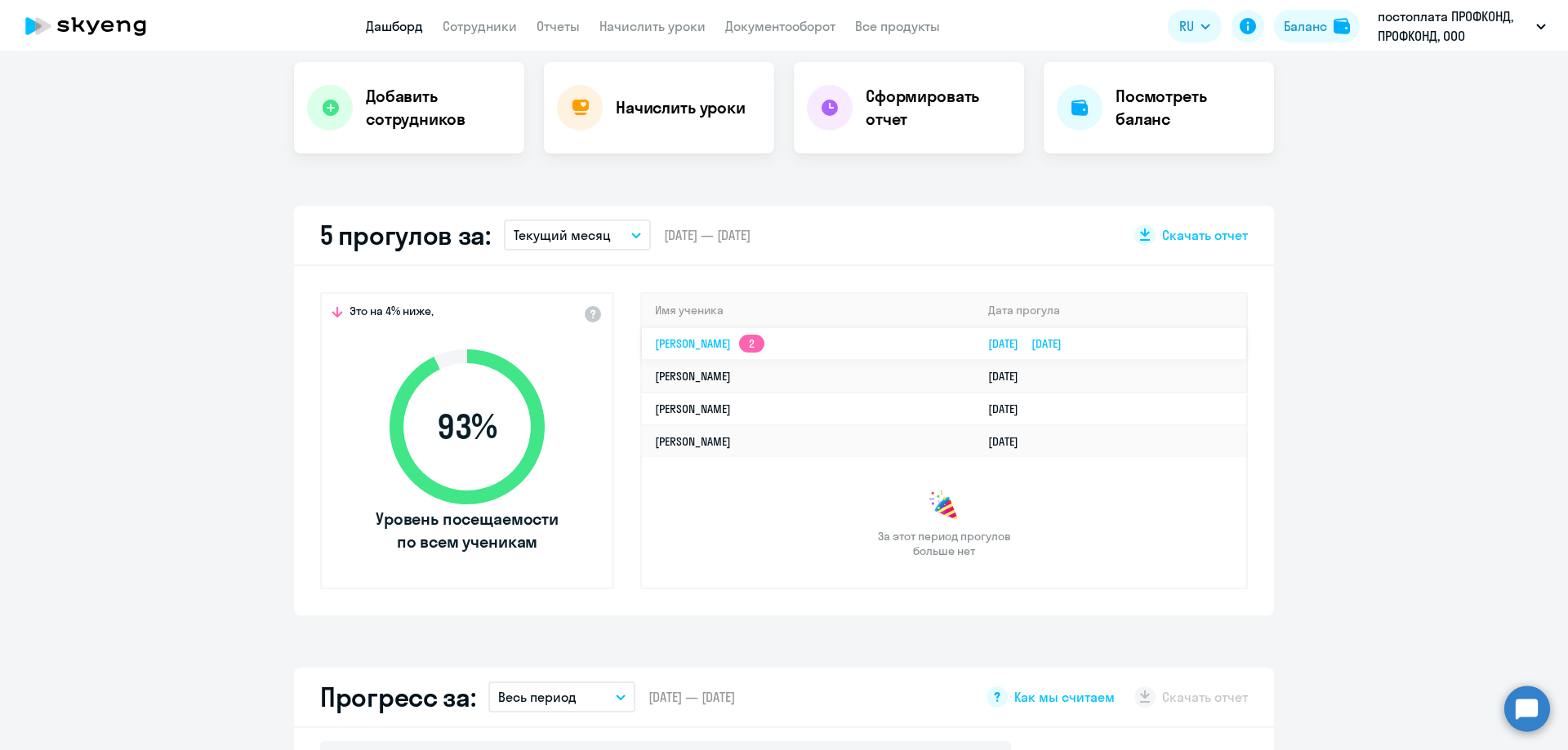
click at [707, 348] on link "[PERSON_NAME] 2" at bounding box center [709, 343] width 109 height 15
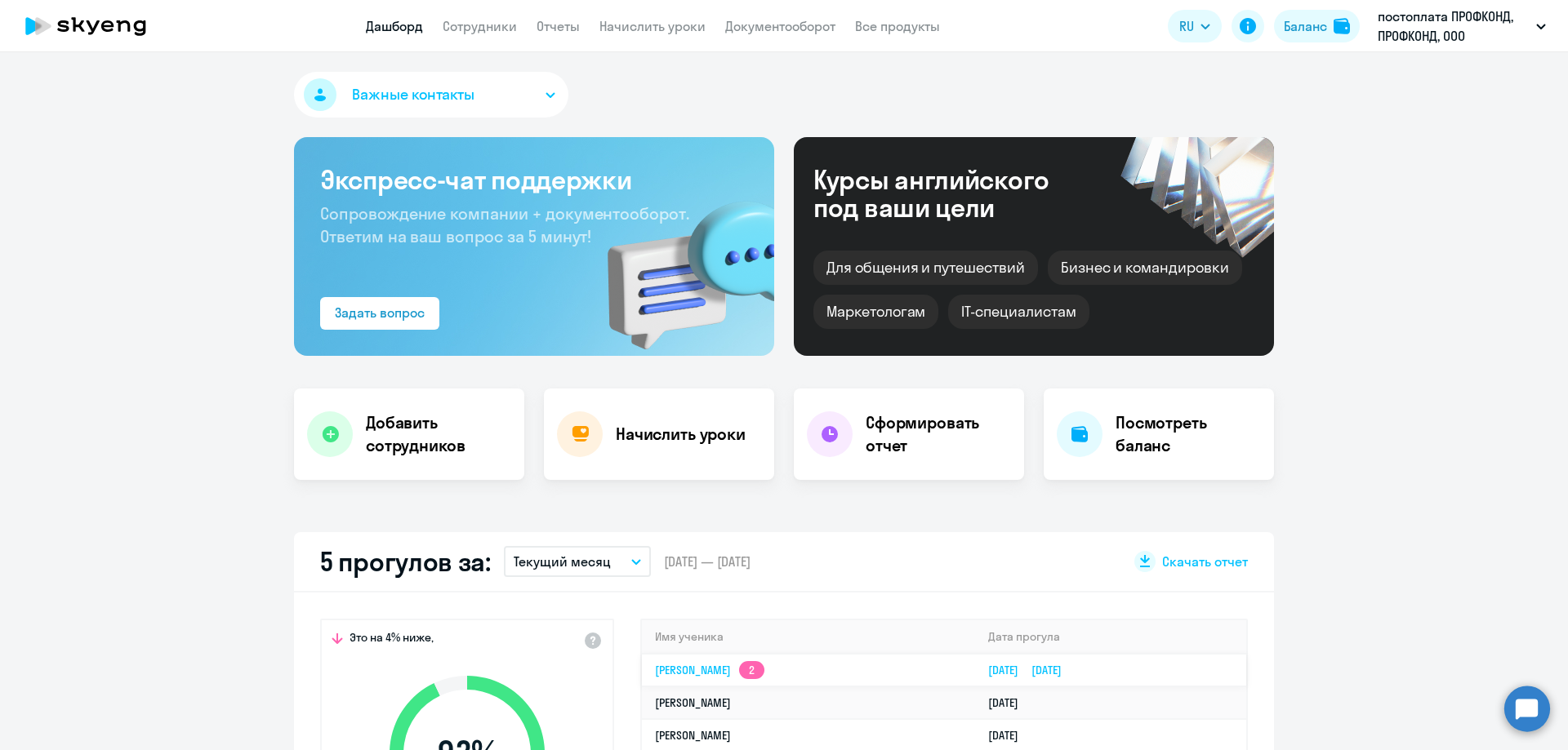
select select "english"
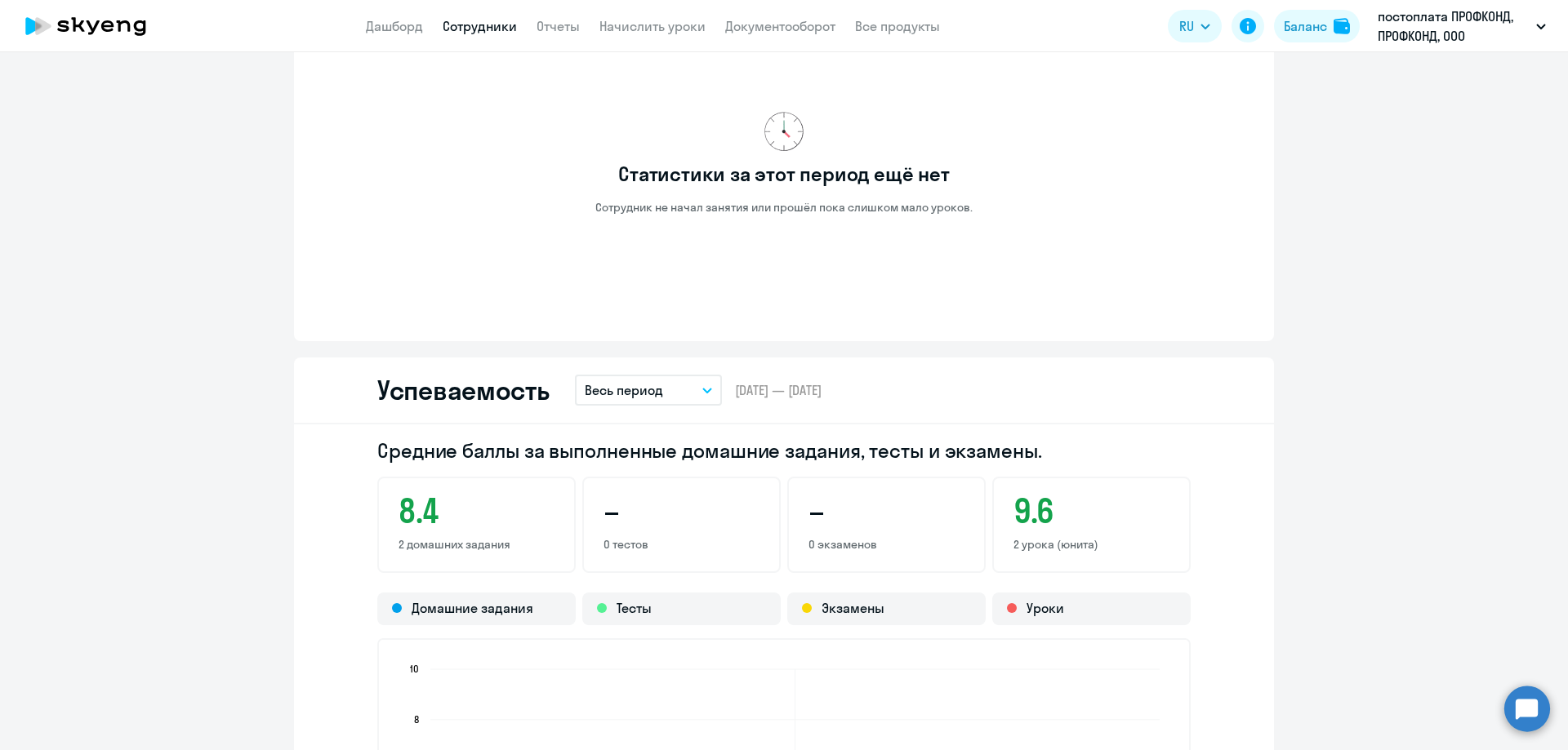
scroll to position [979, 0]
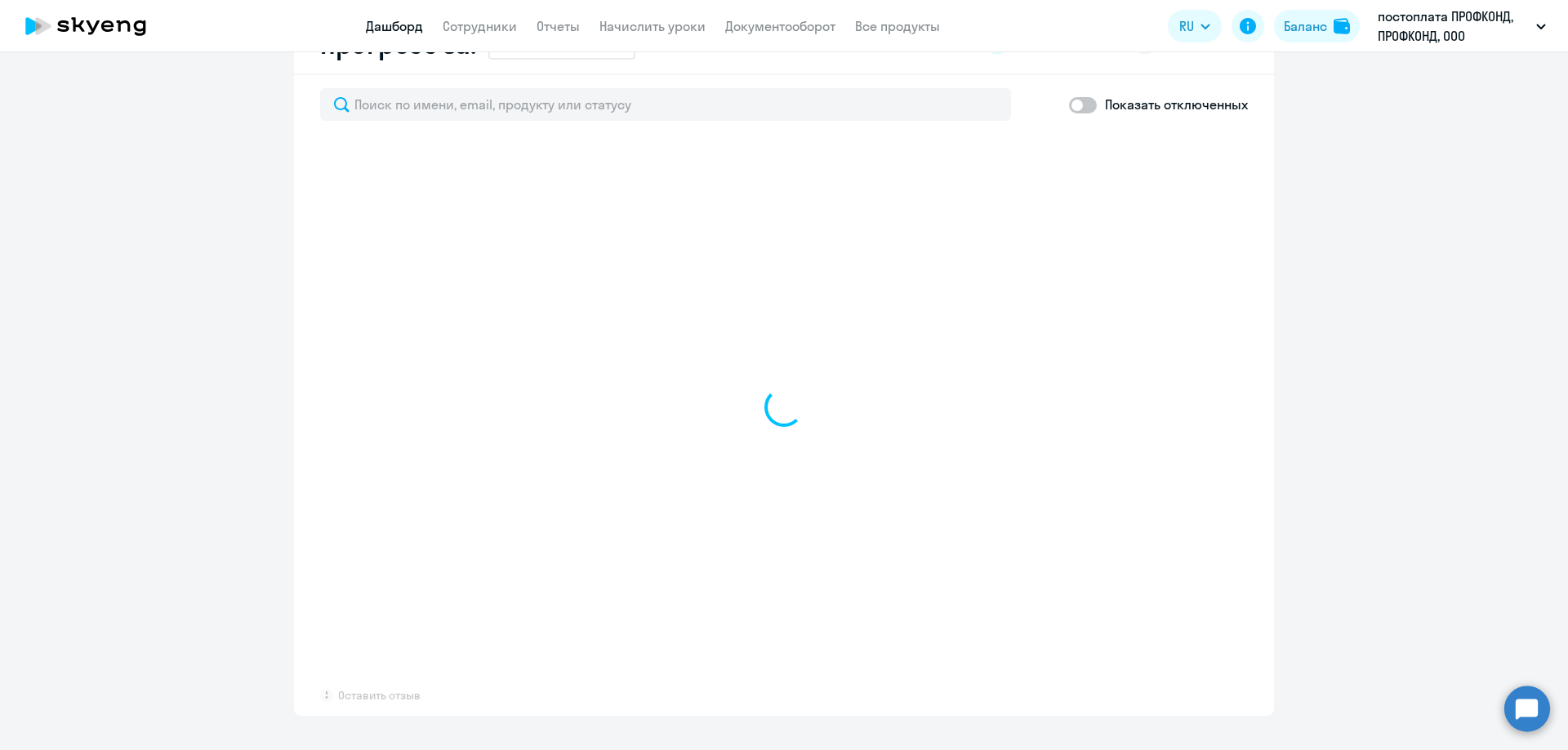
select select "30"
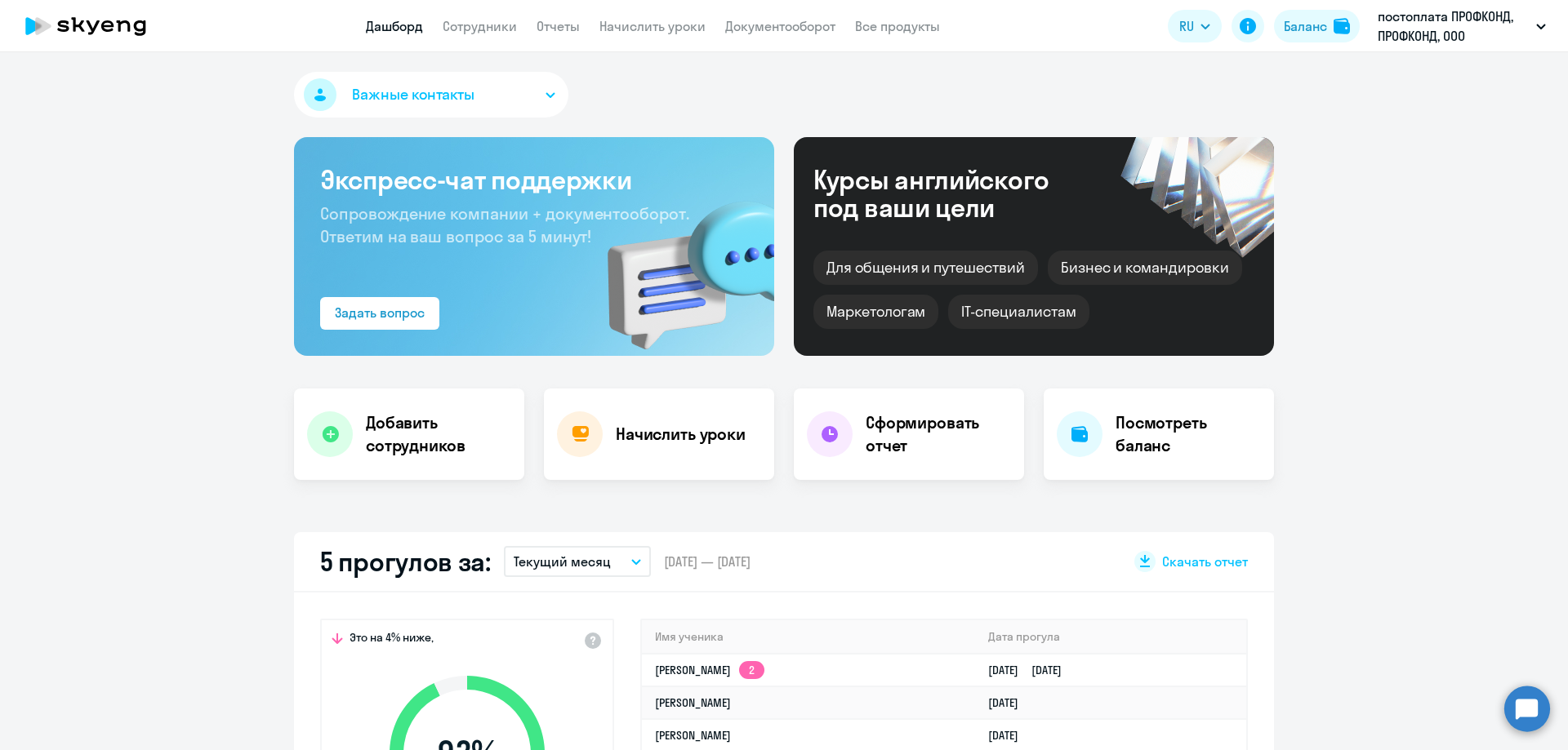
select select "30"
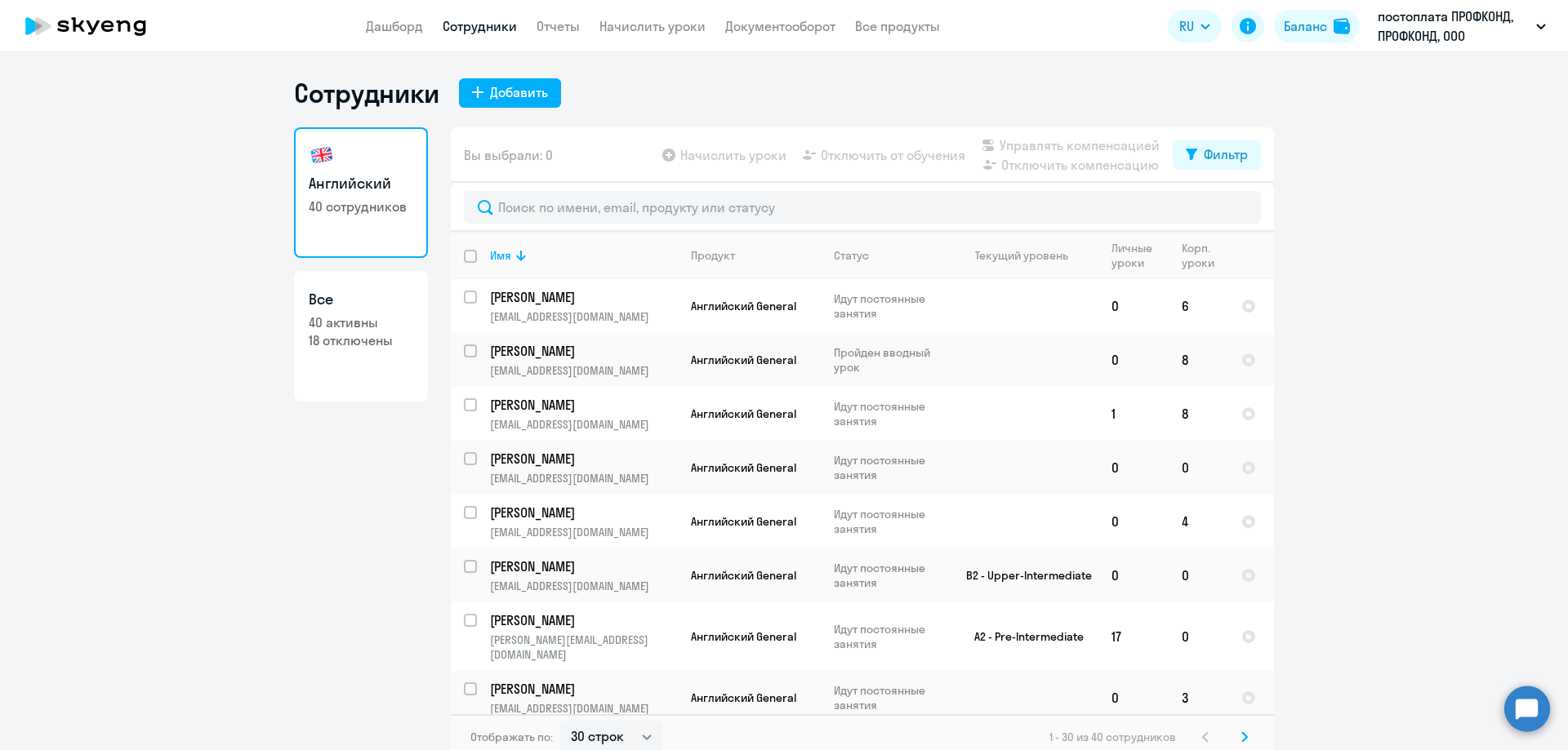
click at [384, 17] on app-menu-item-link "Дашборд" at bounding box center [394, 26] width 58 height 20
click at [387, 24] on link "Дашборд" at bounding box center [394, 25] width 58 height 17
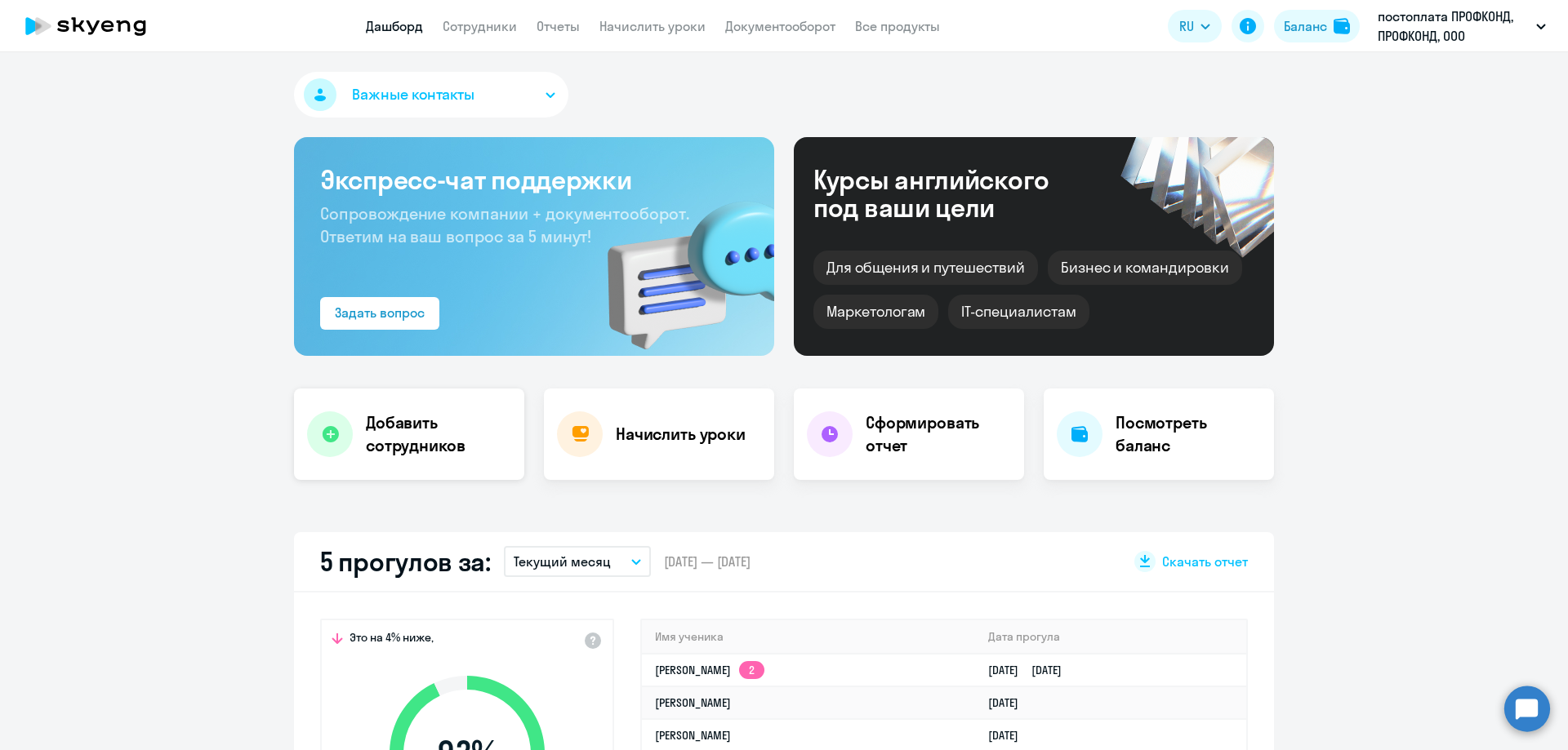
scroll to position [163, 0]
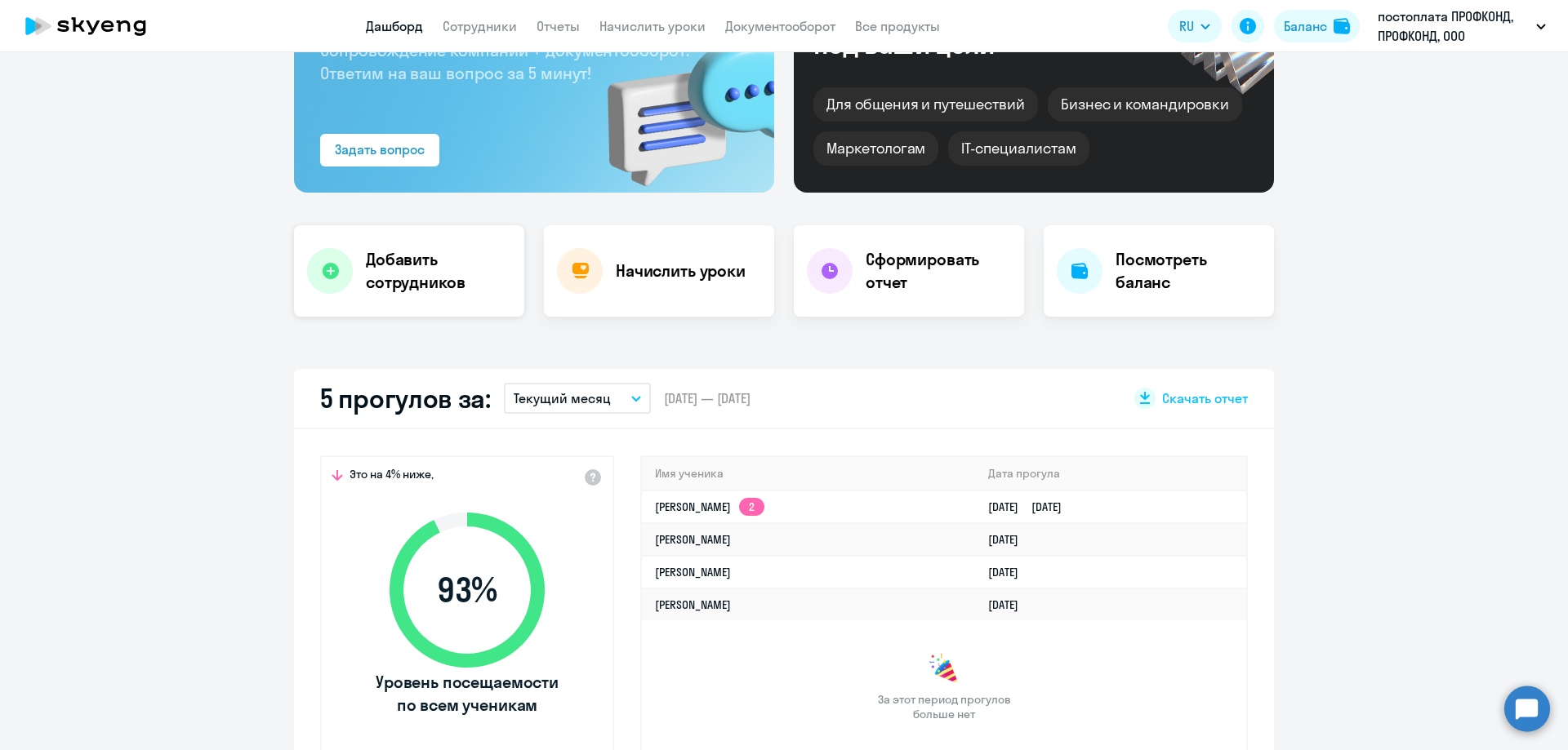
select select "30"
click at [723, 508] on link "[PERSON_NAME] 2" at bounding box center [709, 506] width 109 height 15
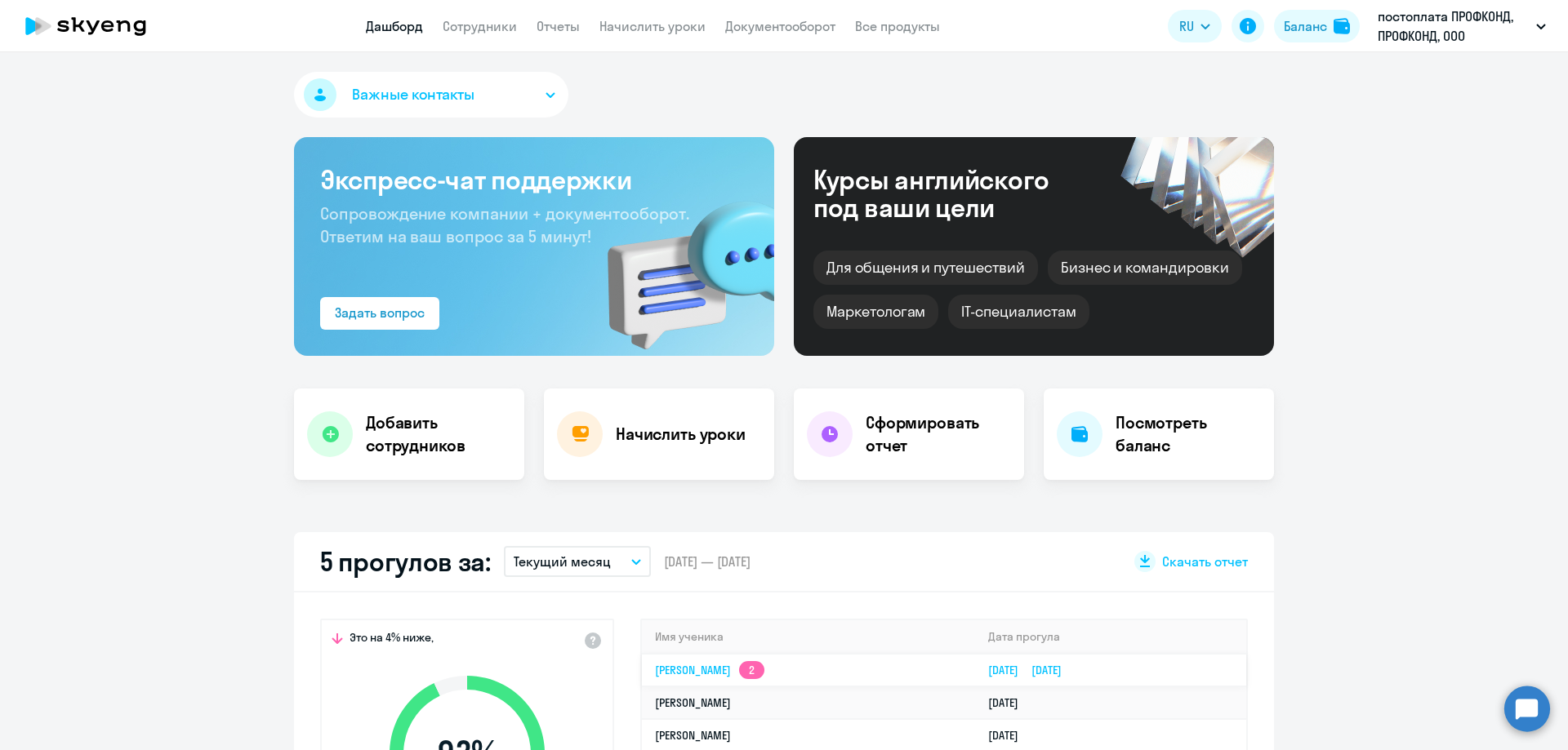
select select "english"
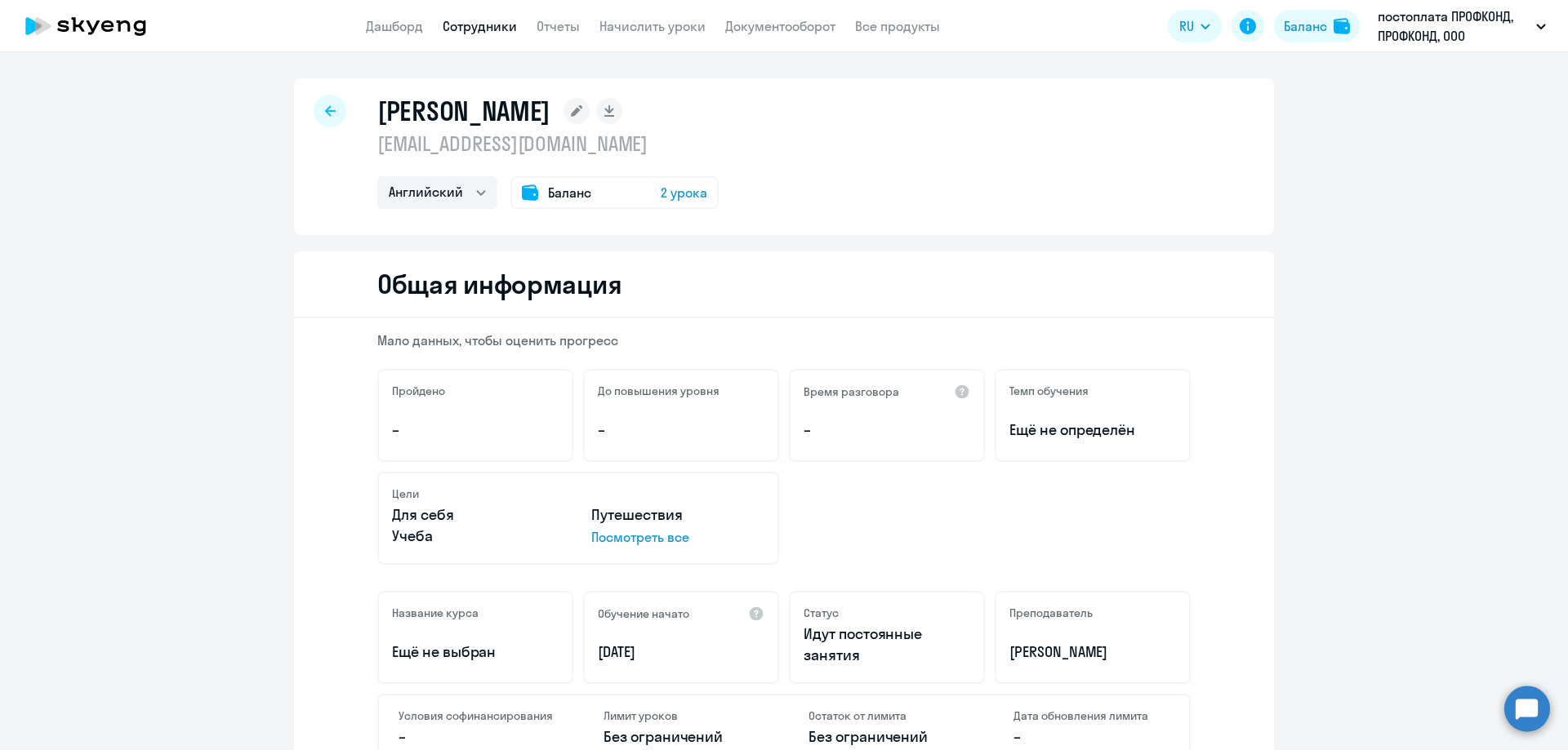
click at [327, 112] on icon at bounding box center [330, 111] width 11 height 12
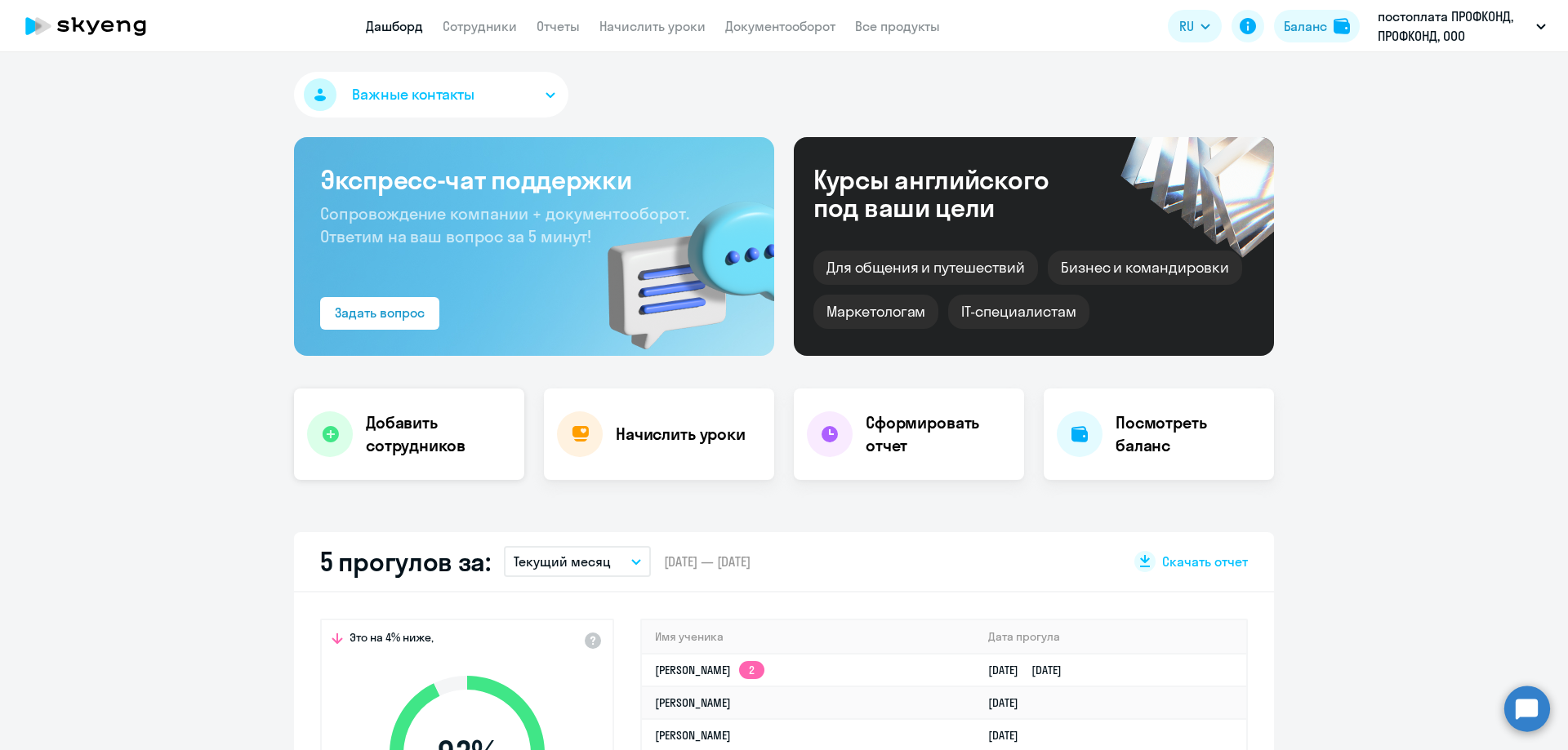
scroll to position [163, 0]
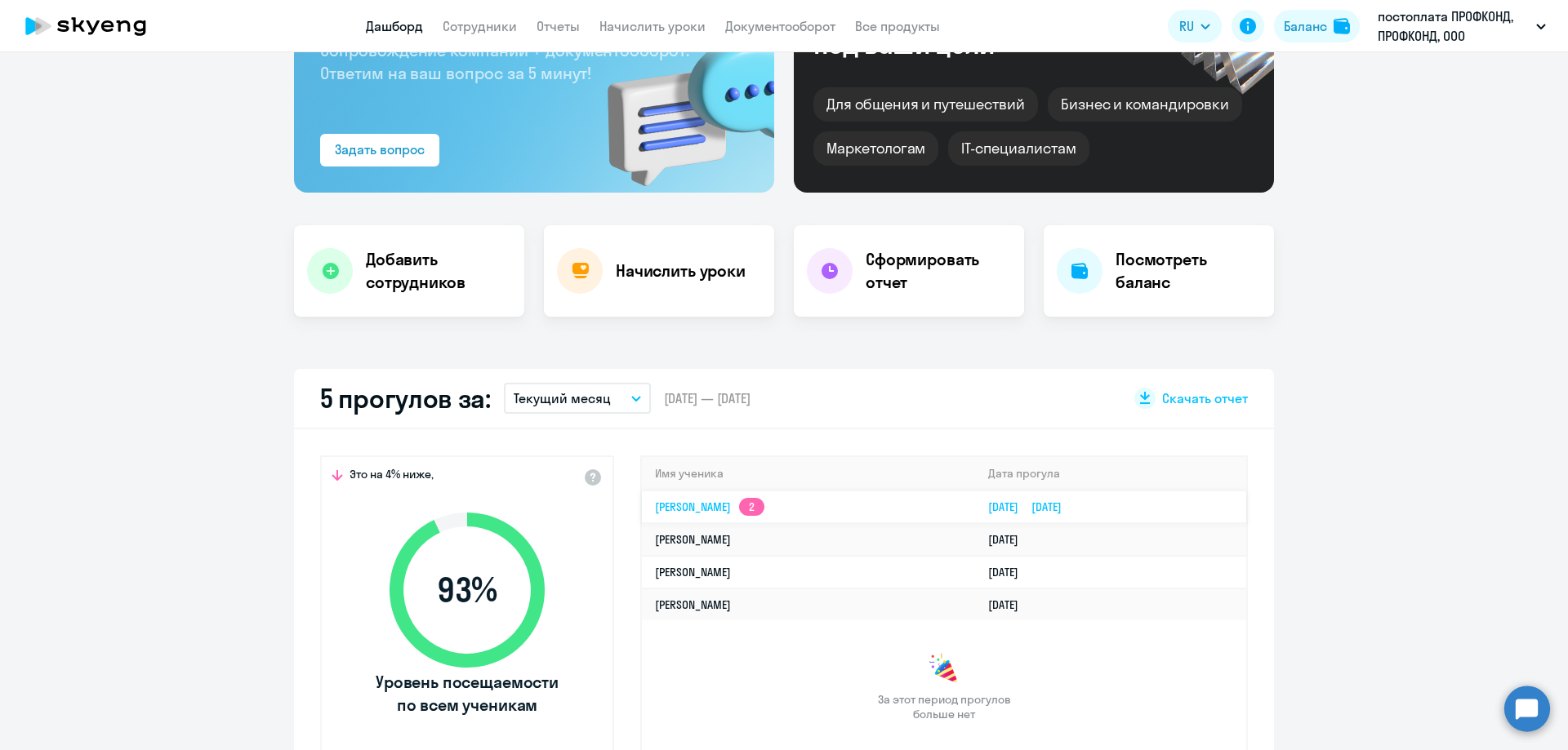
select select "30"
click at [745, 499] on link "[PERSON_NAME] 2" at bounding box center [709, 506] width 109 height 15
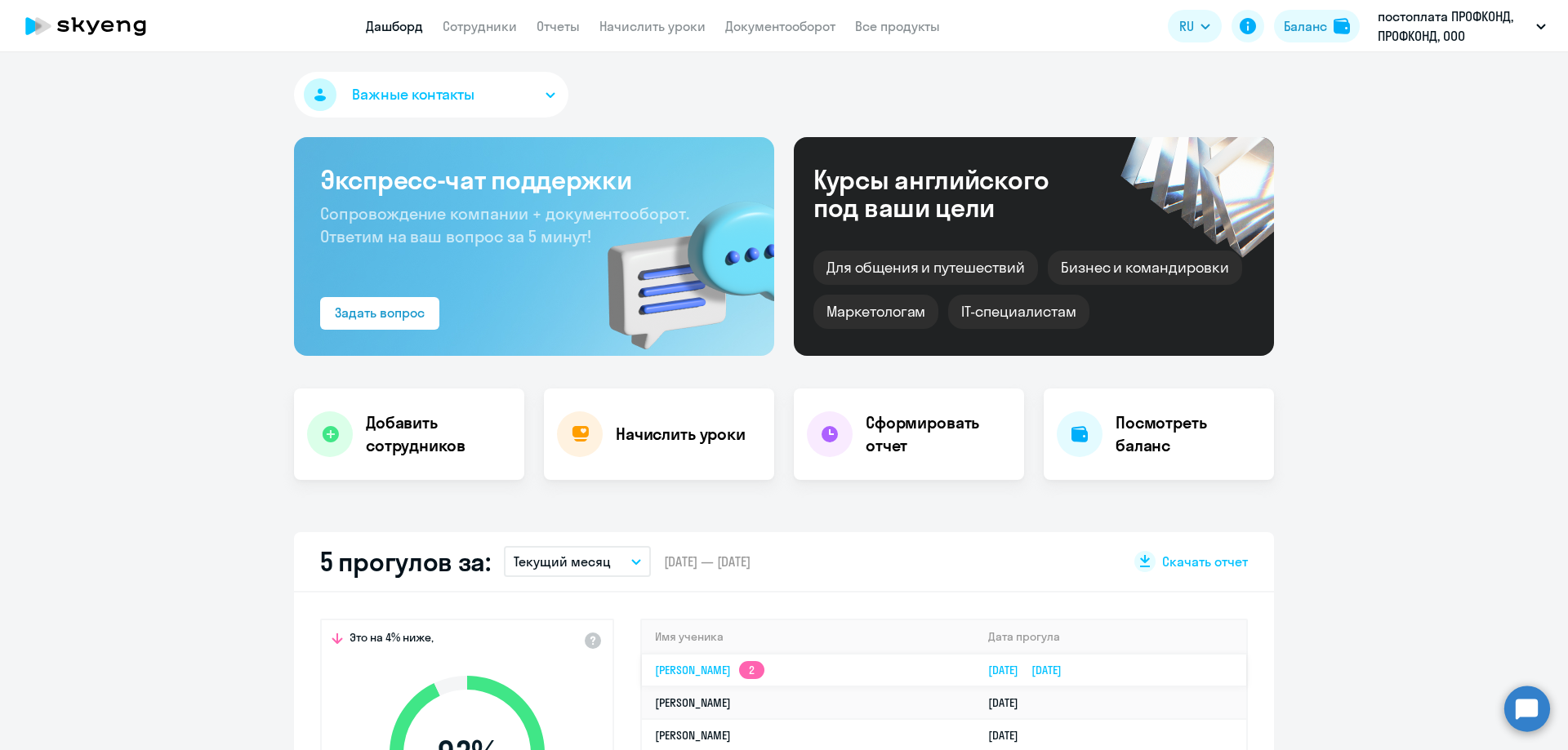
select select "english"
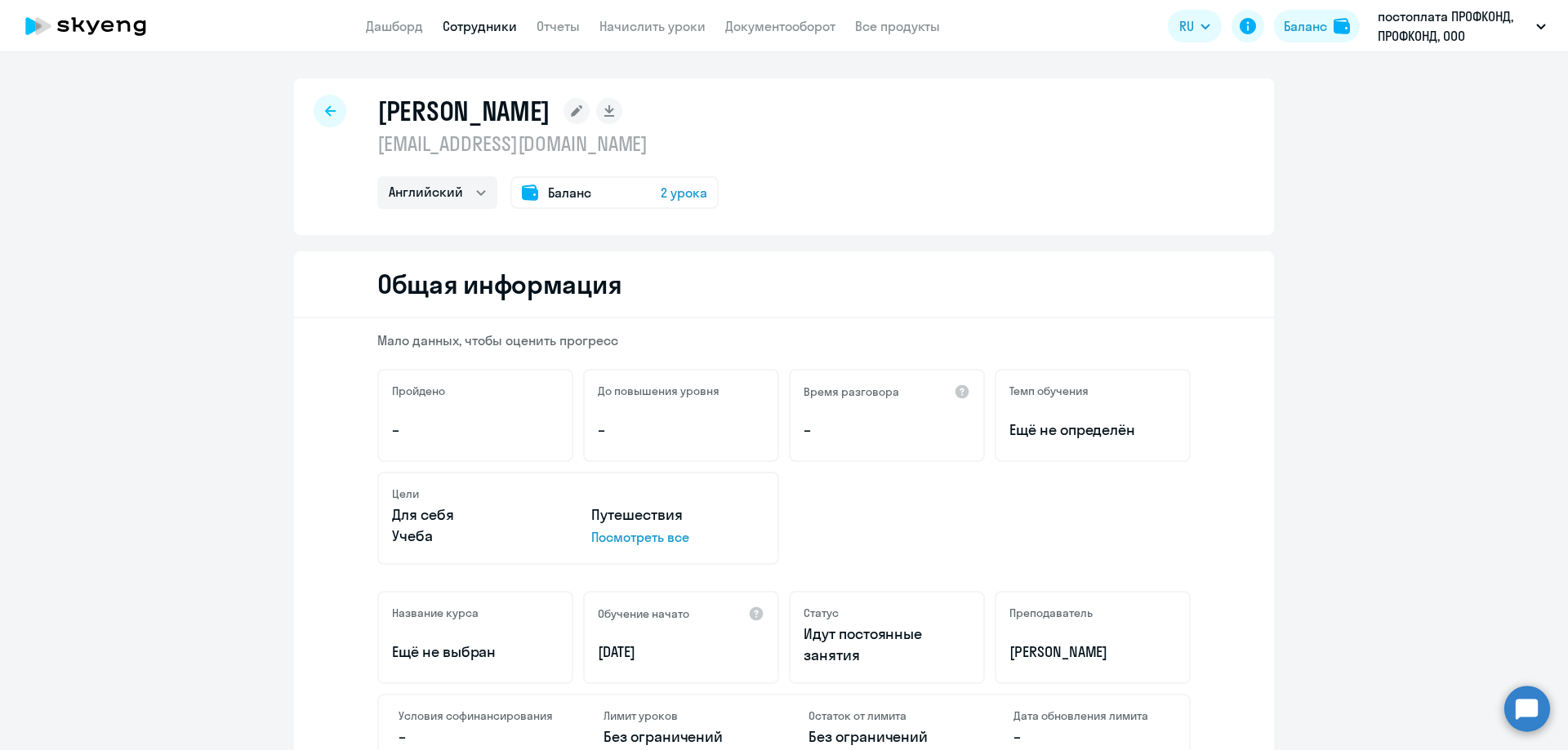
click at [325, 102] on div at bounding box center [329, 110] width 32 height 32
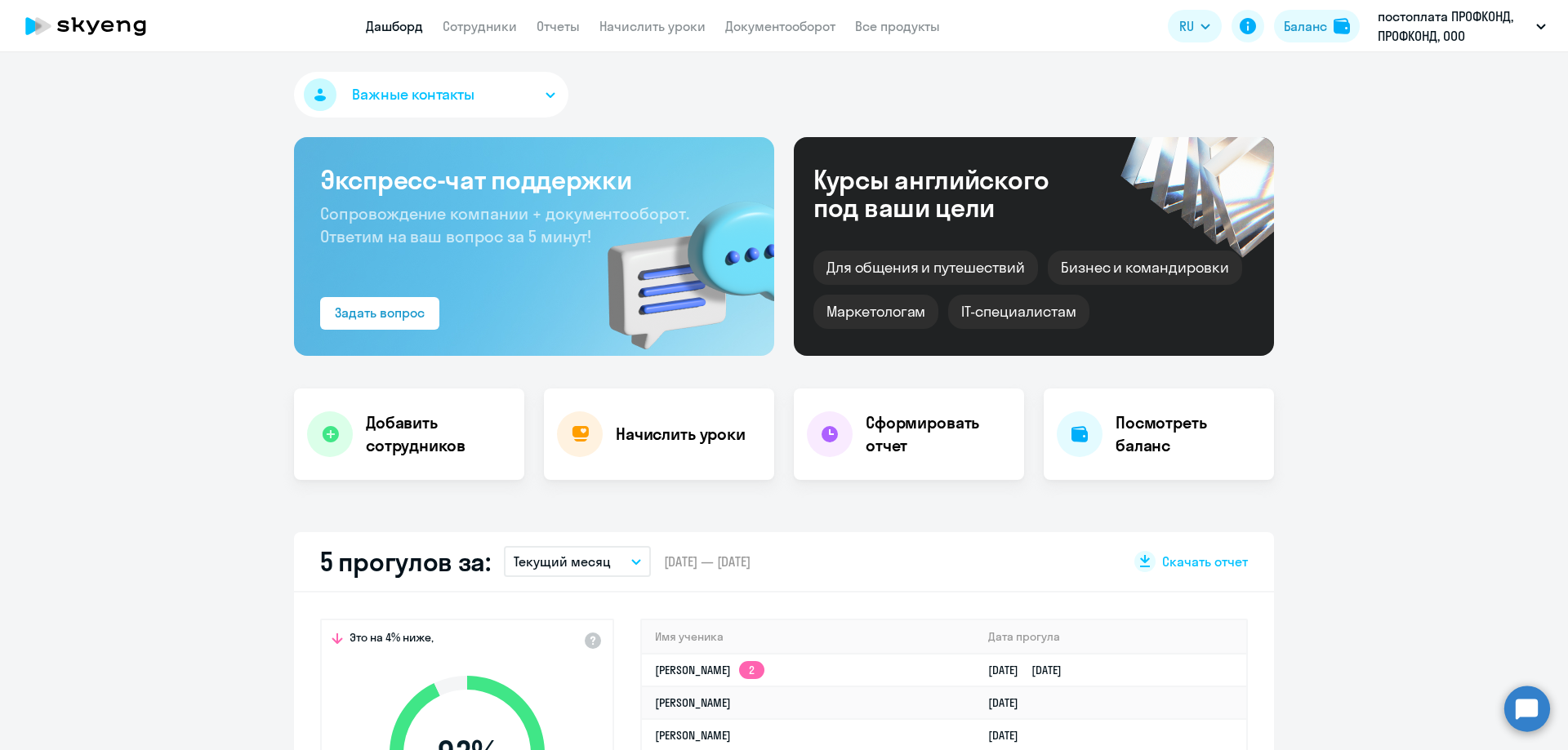
scroll to position [163, 0]
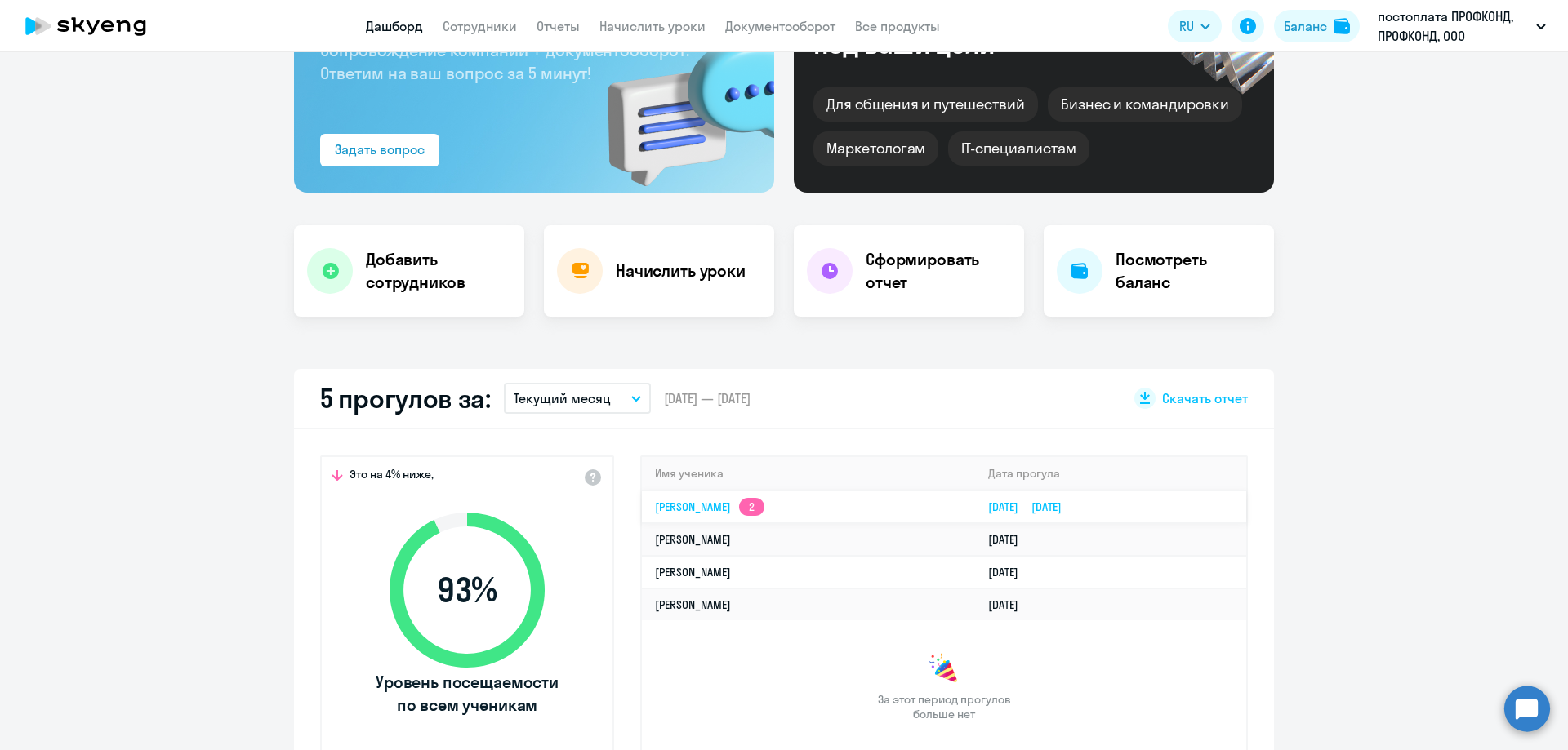
select select "30"
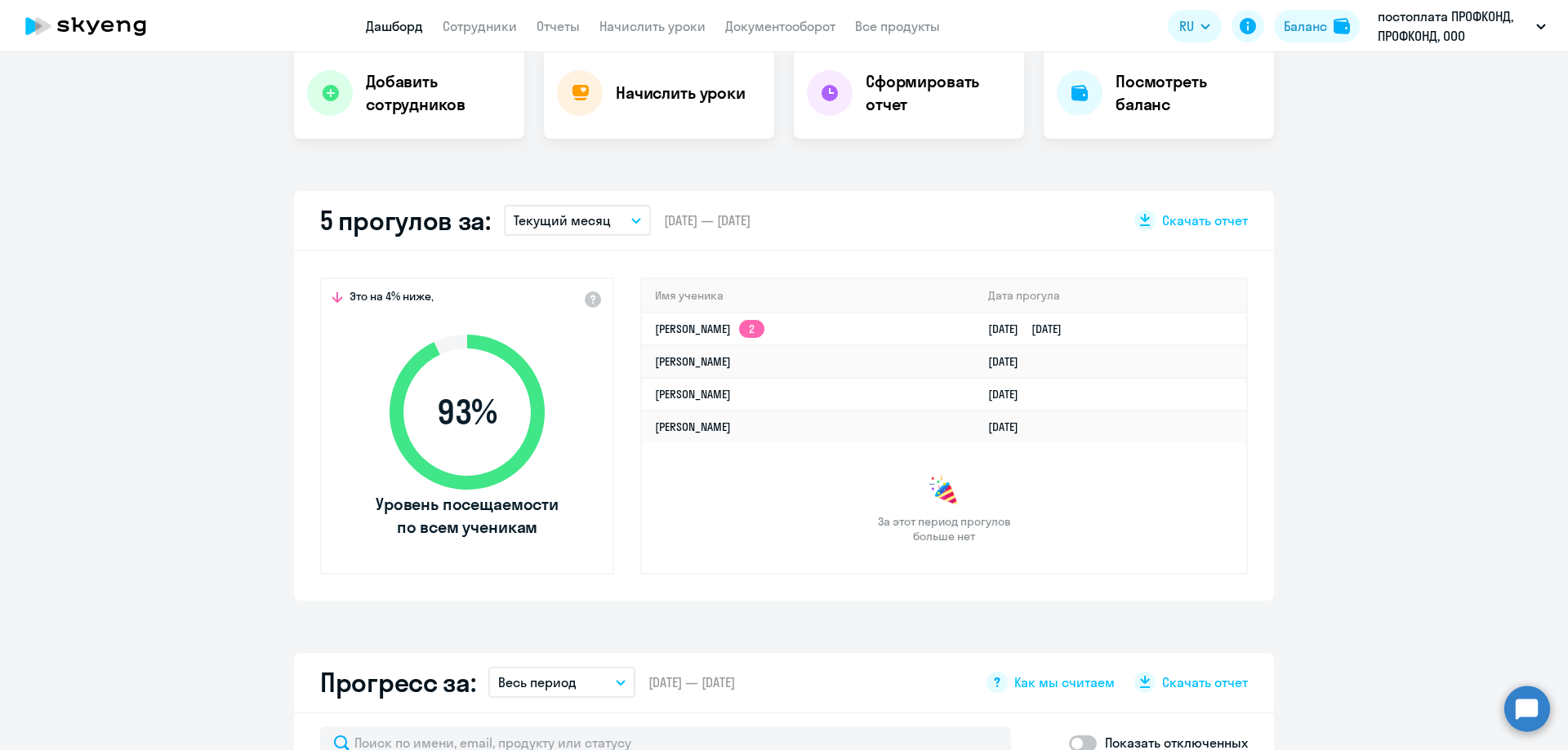
scroll to position [0, 0]
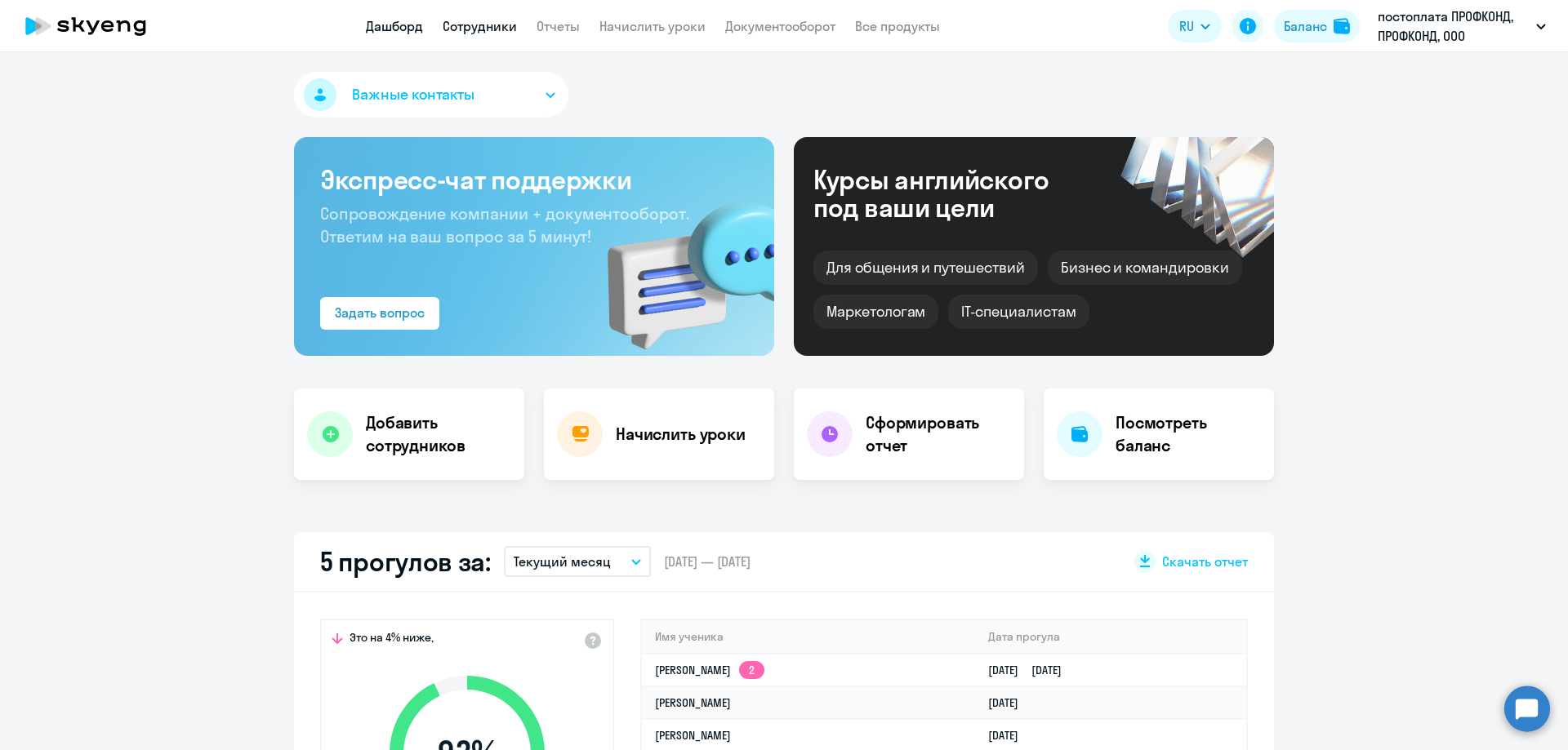
click at [465, 22] on link "Сотрудники" at bounding box center [480, 25] width 74 height 17
select select "30"
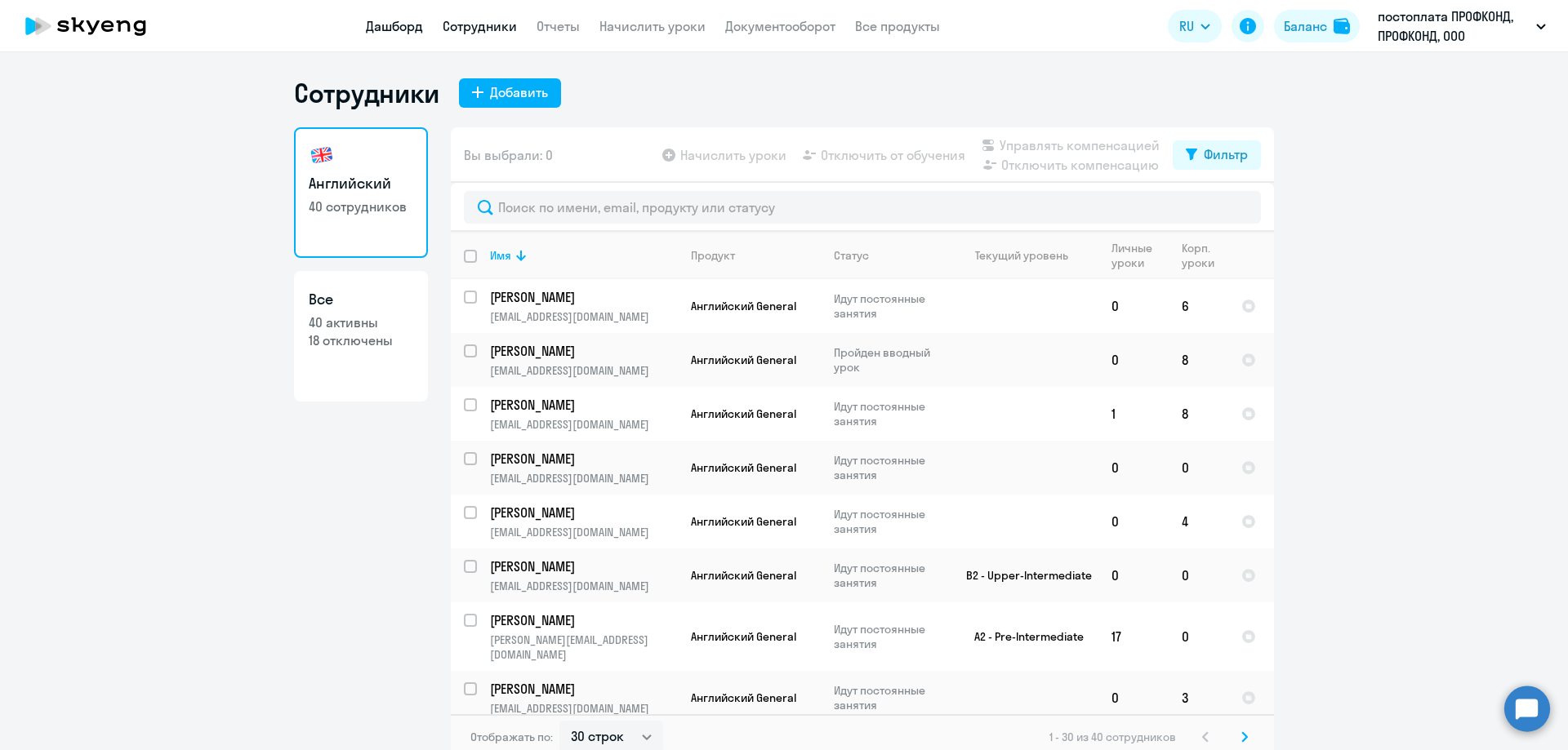
click at [394, 22] on link "Дашборд" at bounding box center [394, 25] width 58 height 17
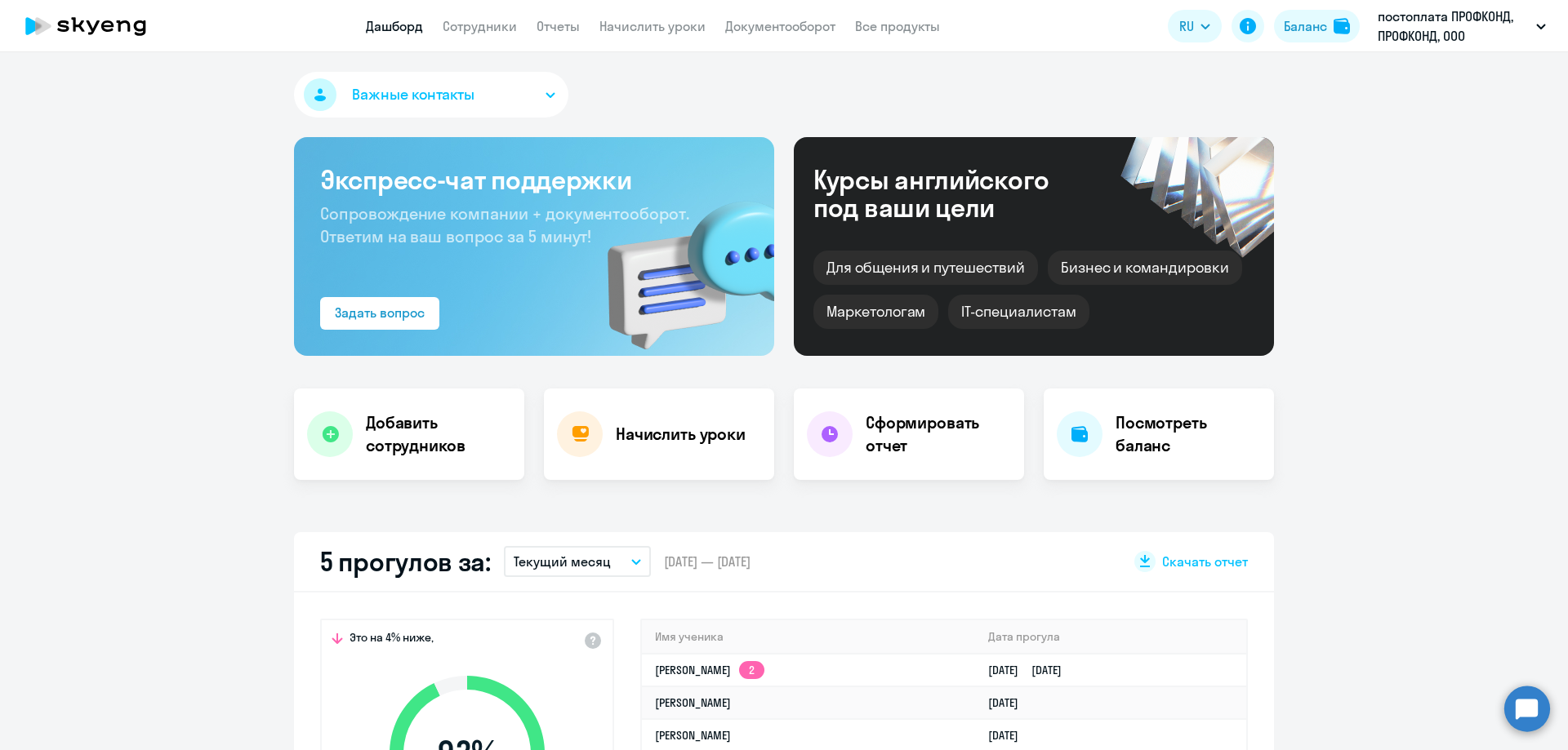
select select "30"
